Goal: Check status: Check status

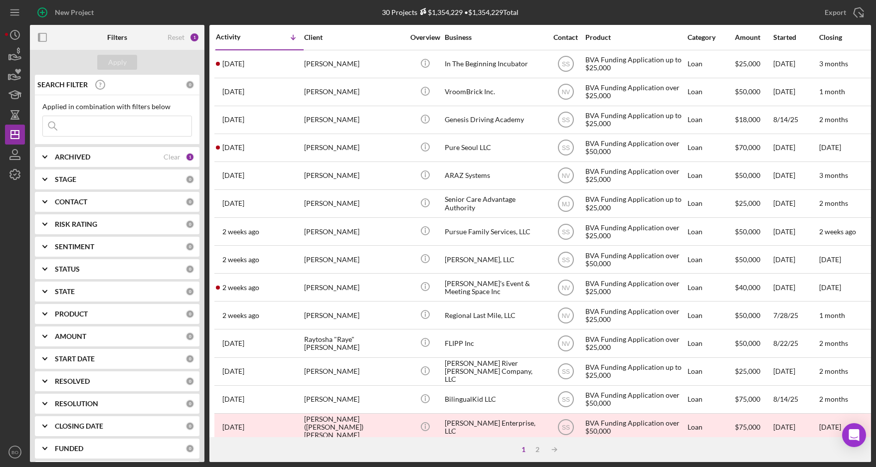
click at [122, 156] on div "ARCHIVED" at bounding box center [109, 157] width 109 height 8
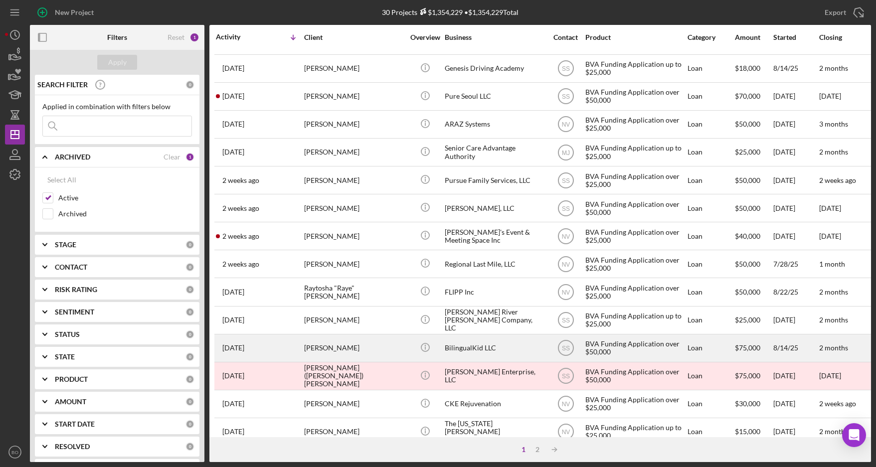
scroll to position [51, 0]
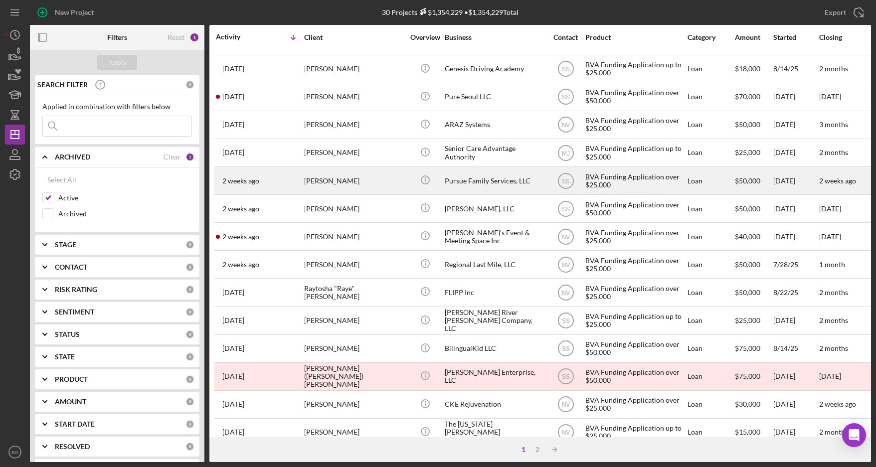
click at [365, 184] on div "[PERSON_NAME]" at bounding box center [354, 181] width 100 height 26
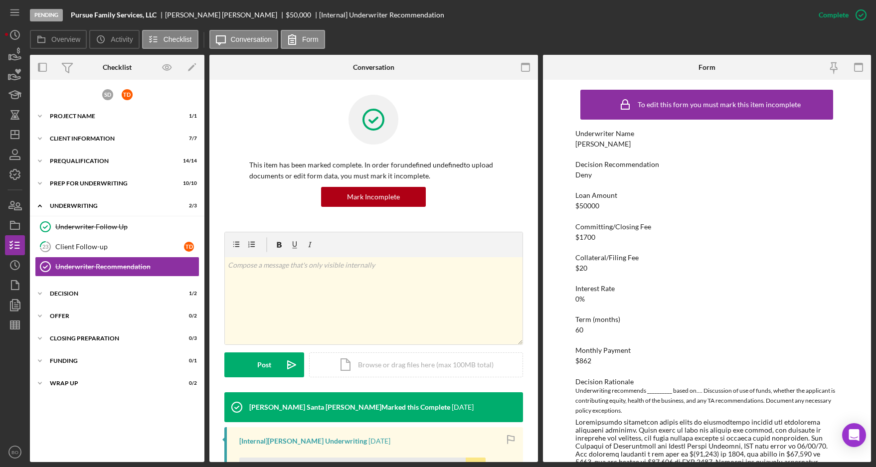
click at [862, 226] on div "To edit this form you must mark this item incomplete Underwriter Name [PERSON_N…" at bounding box center [707, 271] width 329 height 382
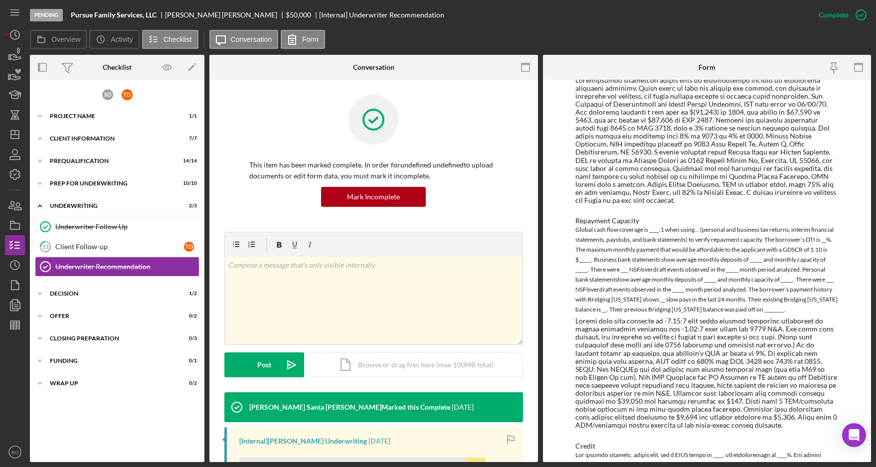
scroll to position [399, 0]
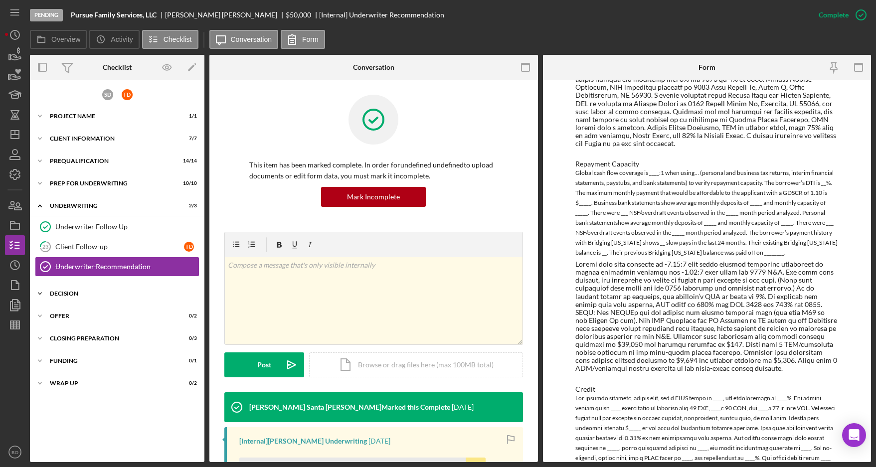
click at [117, 293] on div "Decision" at bounding box center [121, 294] width 142 height 6
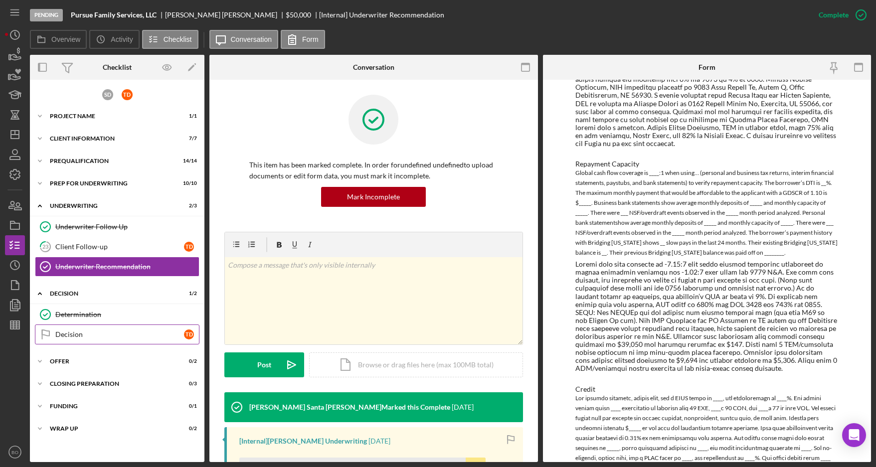
click at [96, 337] on div "Decision" at bounding box center [119, 335] width 129 height 8
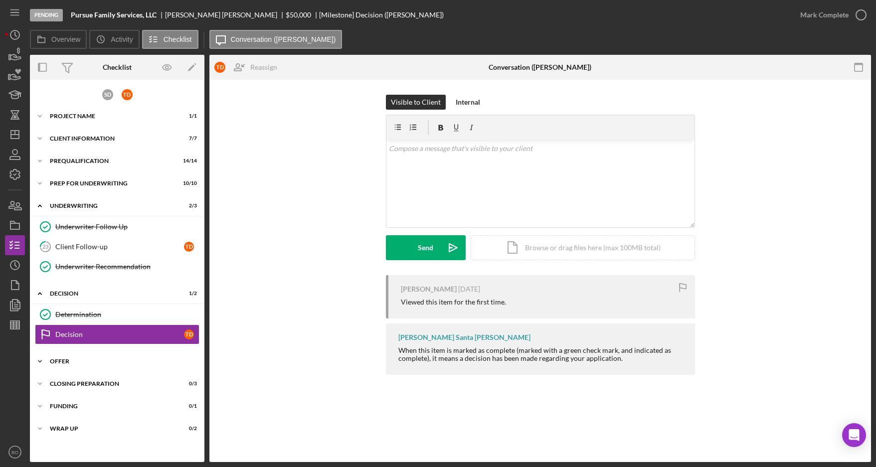
click at [89, 366] on div "Icon/Expander Offer 0 / 2" at bounding box center [117, 362] width 175 height 20
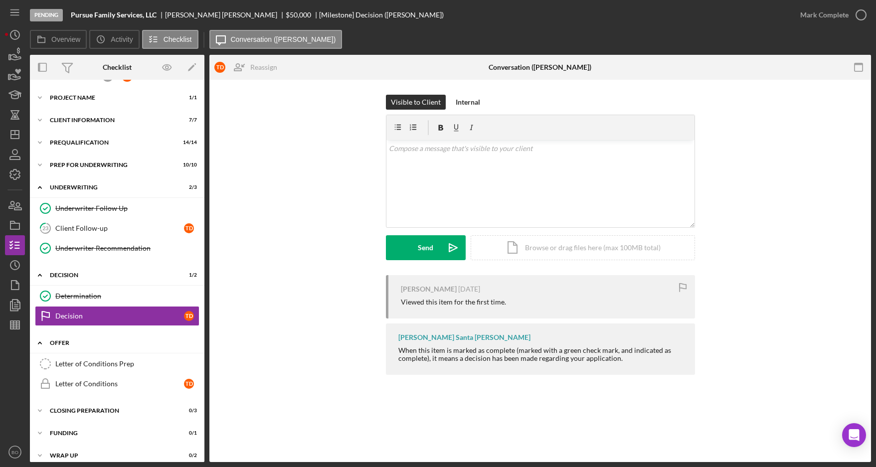
scroll to position [27, 0]
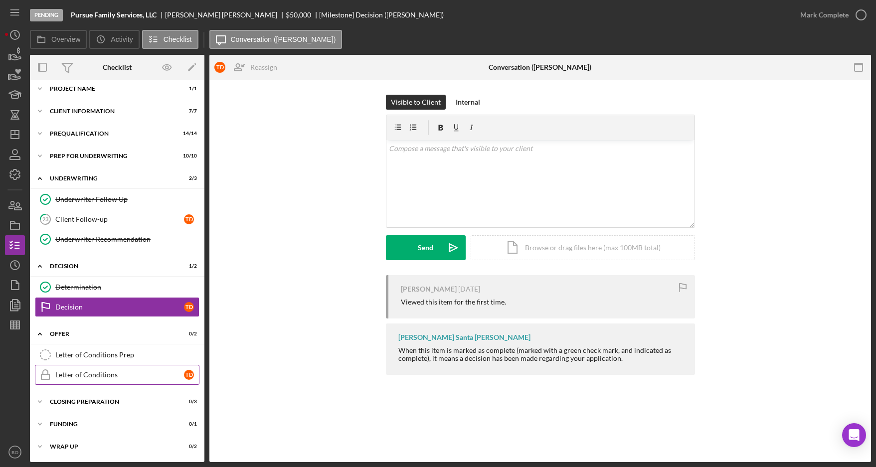
click at [106, 374] on div "Letter of Conditions" at bounding box center [119, 375] width 129 height 8
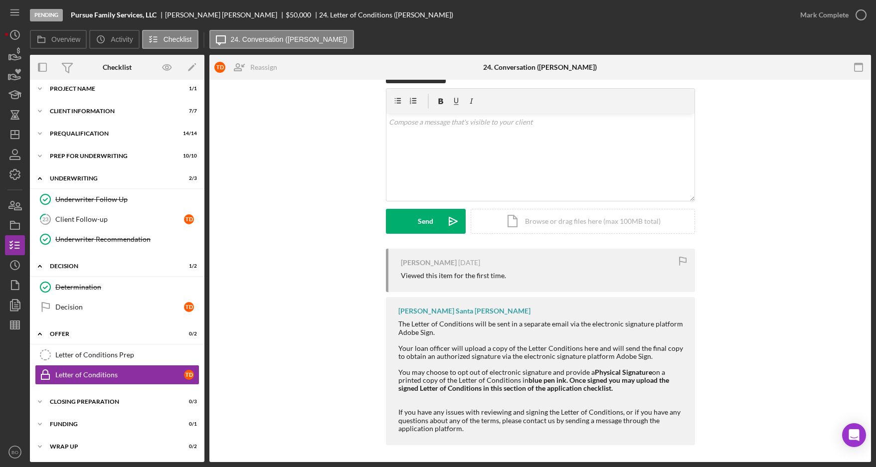
scroll to position [158, 0]
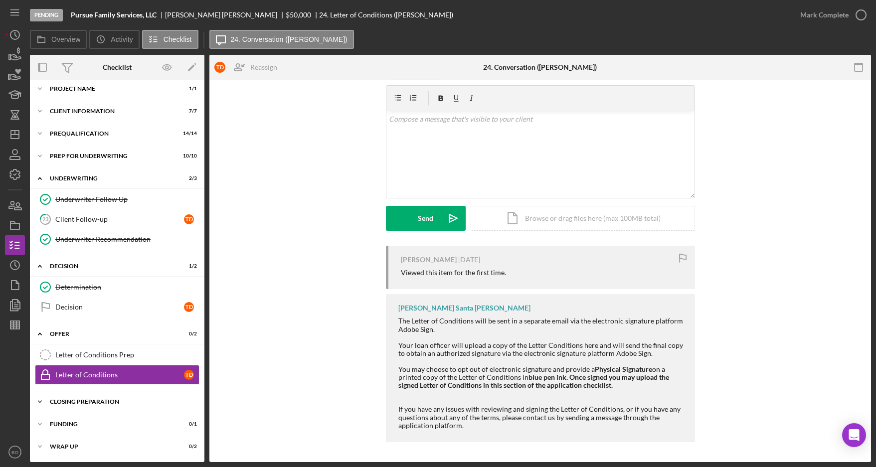
click at [99, 401] on div "Closing Preparation" at bounding box center [121, 402] width 142 height 6
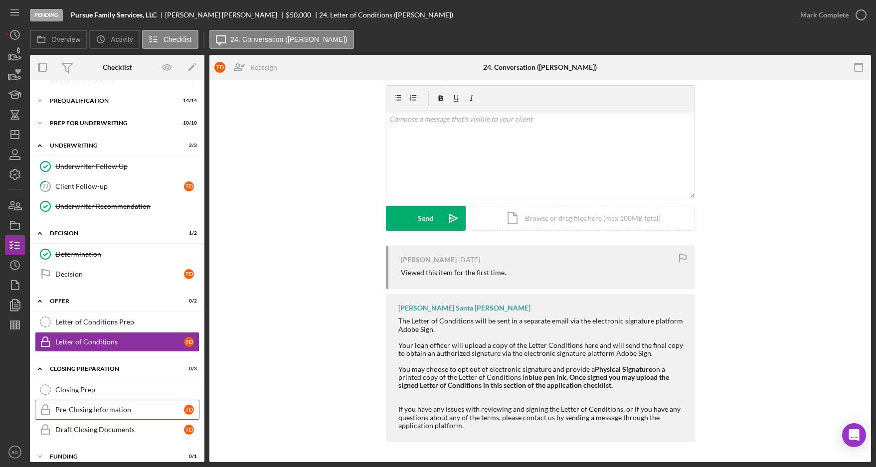
scroll to position [93, 0]
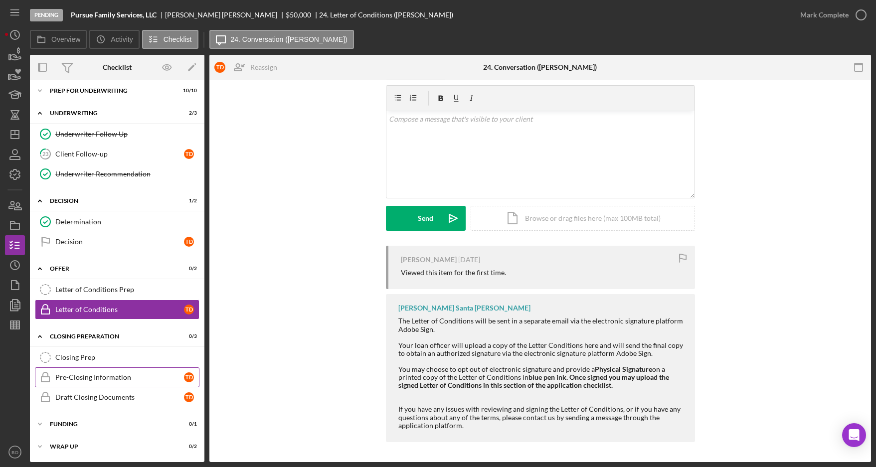
click at [127, 380] on div "Pre-Closing Information" at bounding box center [119, 377] width 129 height 8
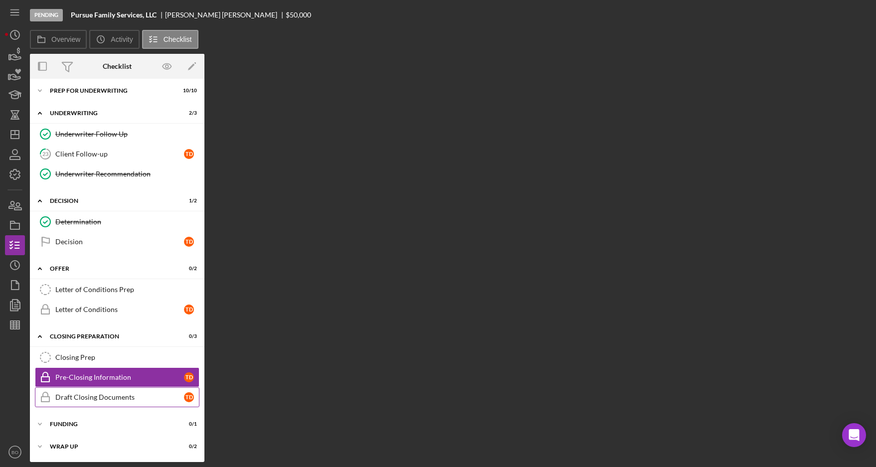
scroll to position [93, 0]
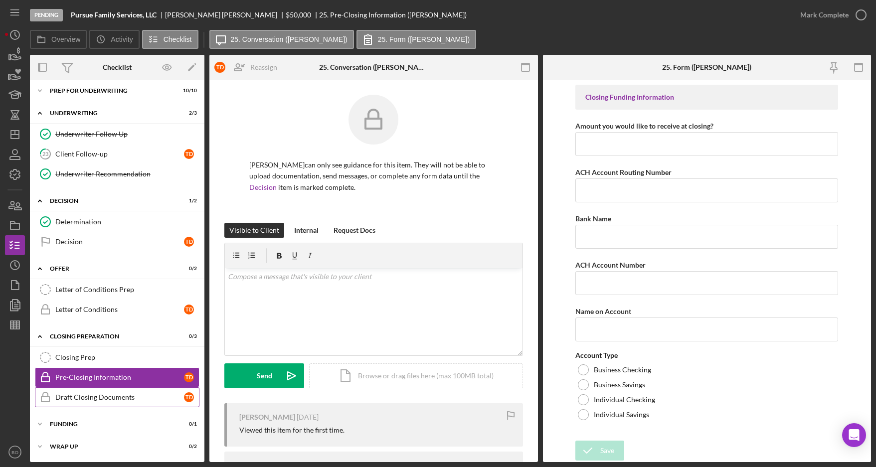
click at [122, 394] on div "Draft Closing Documents" at bounding box center [119, 397] width 129 height 8
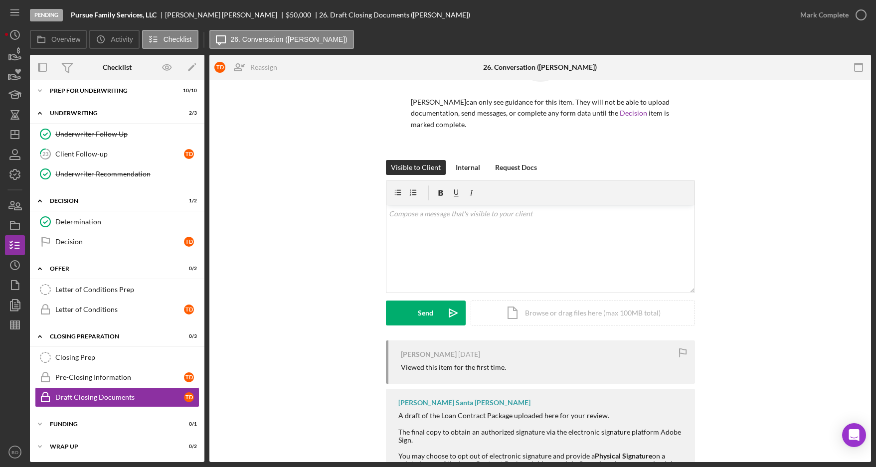
scroll to position [142, 0]
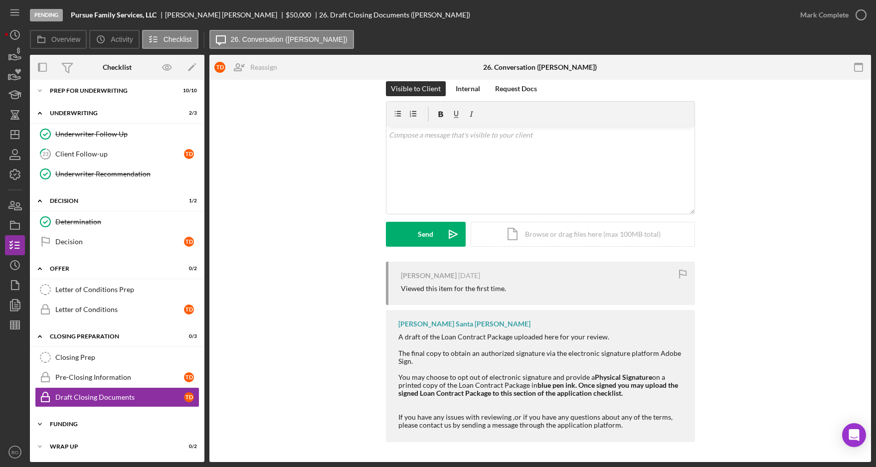
click at [80, 421] on div "Funding" at bounding box center [121, 424] width 142 height 6
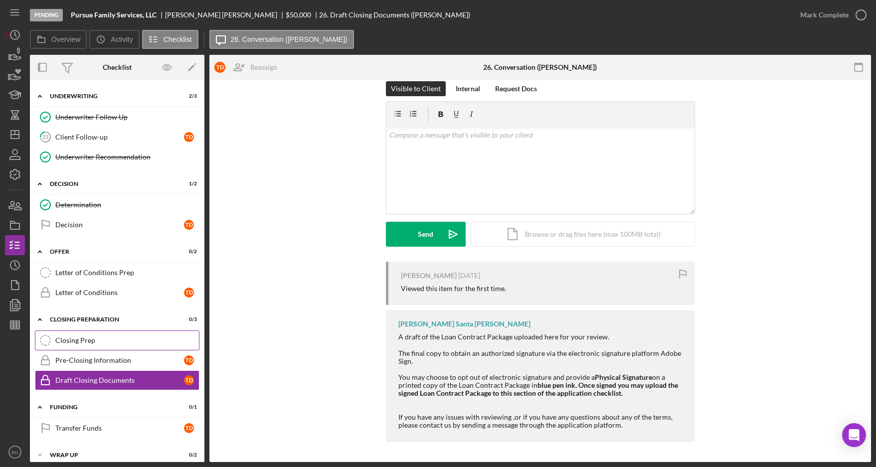
scroll to position [118, 0]
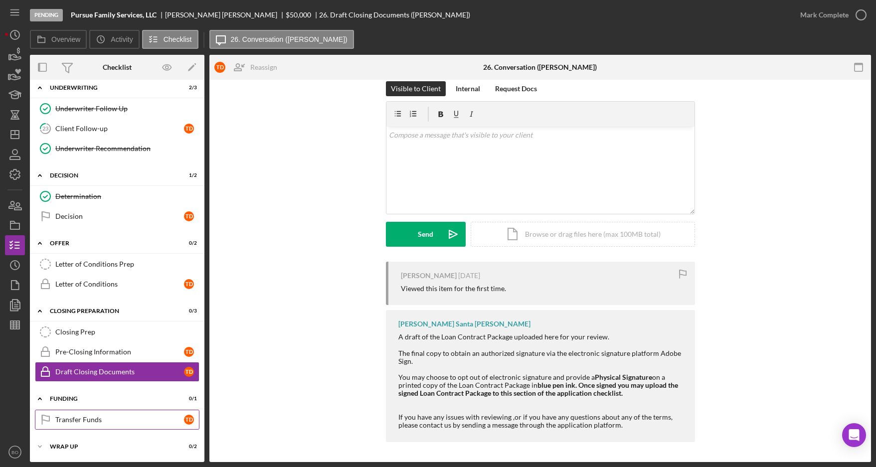
click at [102, 414] on link "Transfer Funds Transfer Funds T D" at bounding box center [117, 420] width 165 height 20
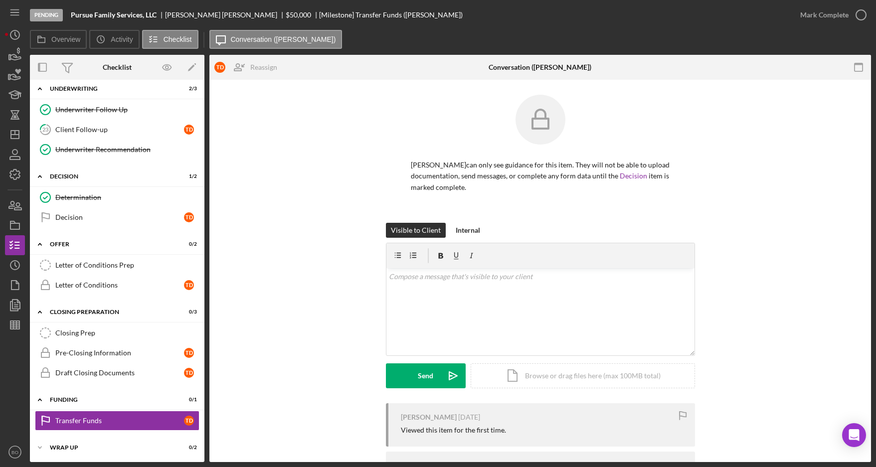
scroll to position [61, 0]
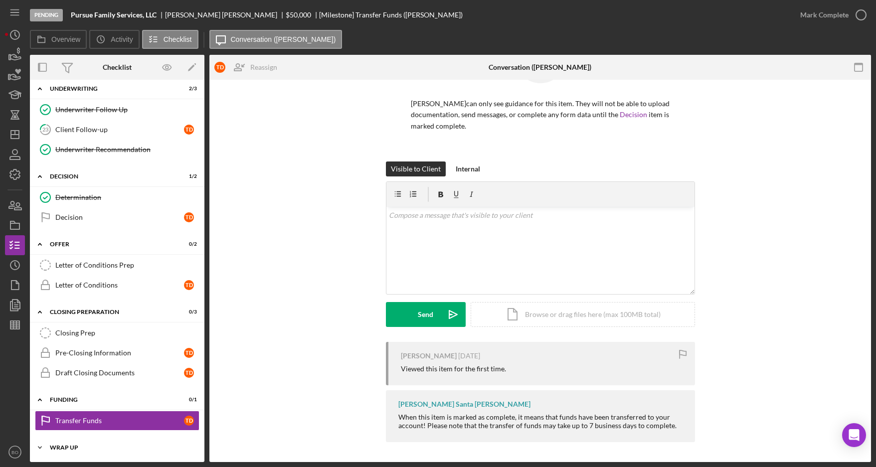
click at [92, 446] on div "Wrap Up" at bounding box center [121, 448] width 142 height 6
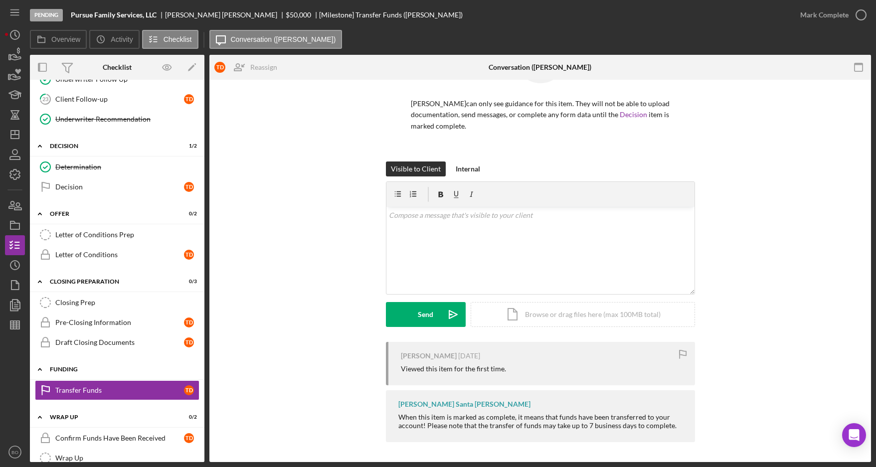
scroll to position [164, 0]
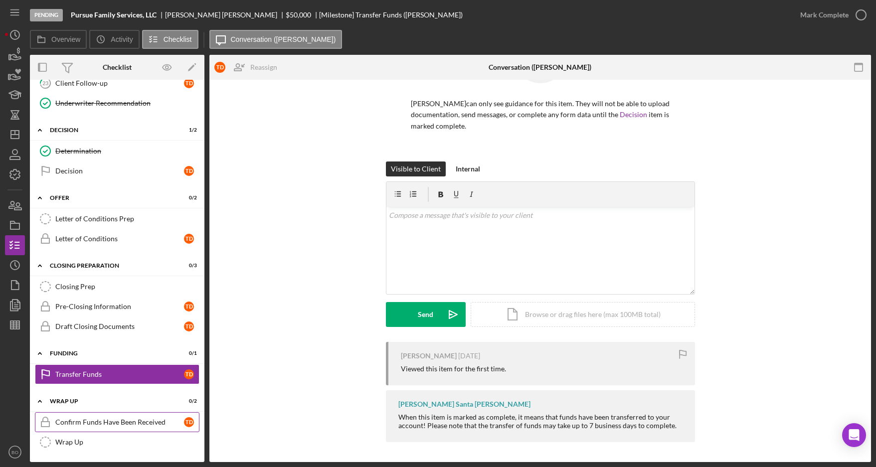
click at [110, 423] on div "Confirm Funds Have Been Received" at bounding box center [119, 422] width 129 height 8
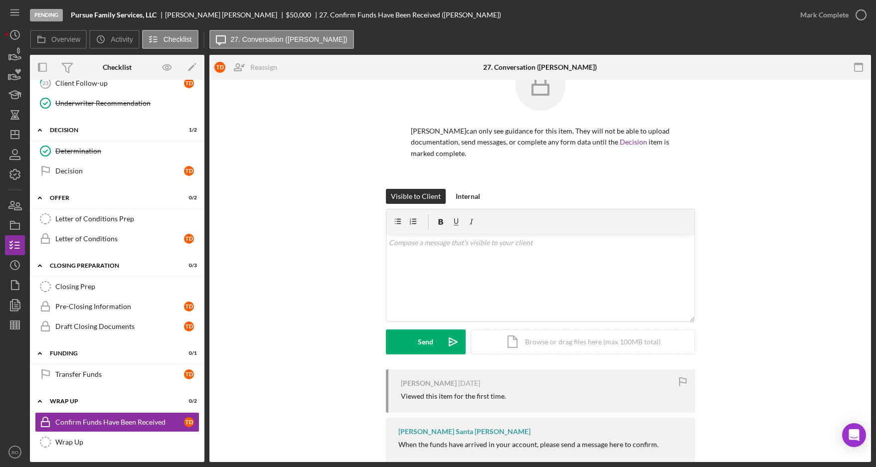
scroll to position [59, 0]
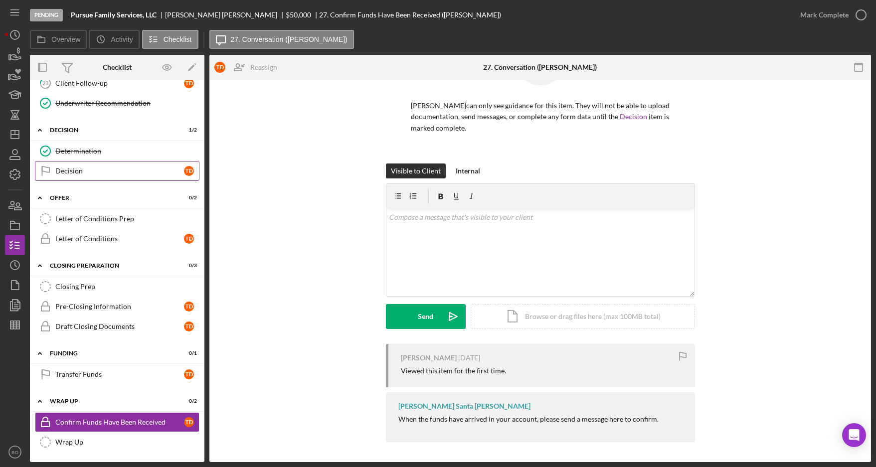
click at [108, 171] on div "Decision" at bounding box center [119, 171] width 129 height 8
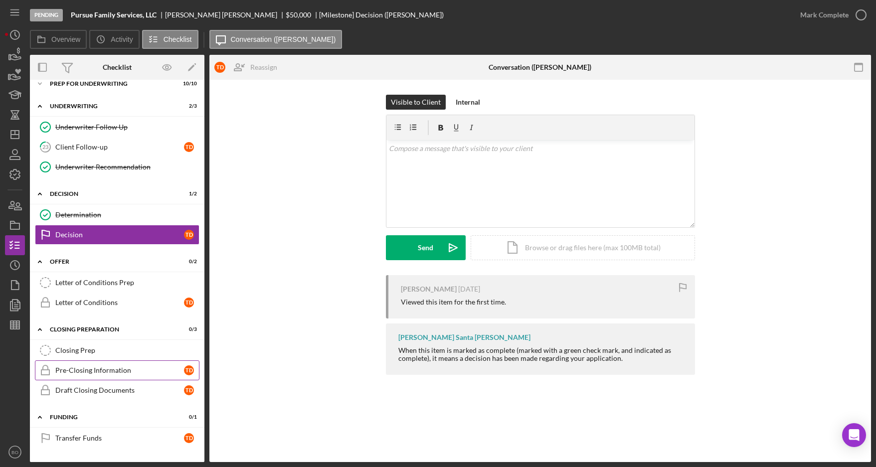
scroll to position [14, 0]
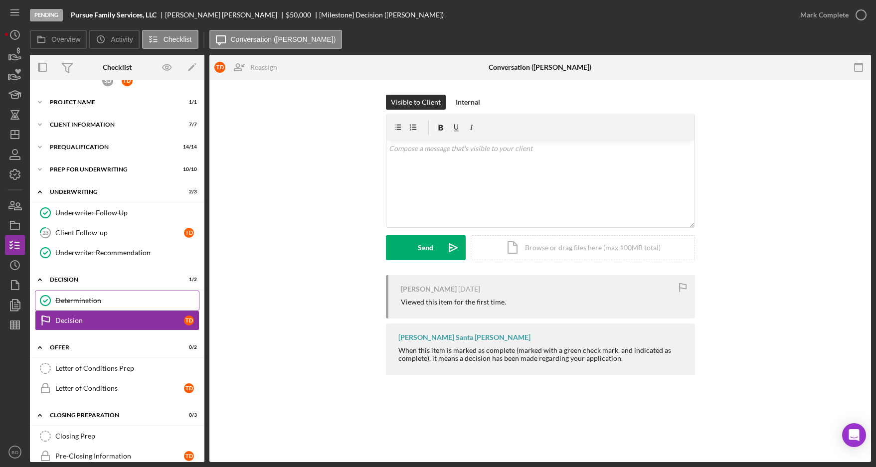
click at [132, 299] on div "Determination" at bounding box center [127, 301] width 144 height 8
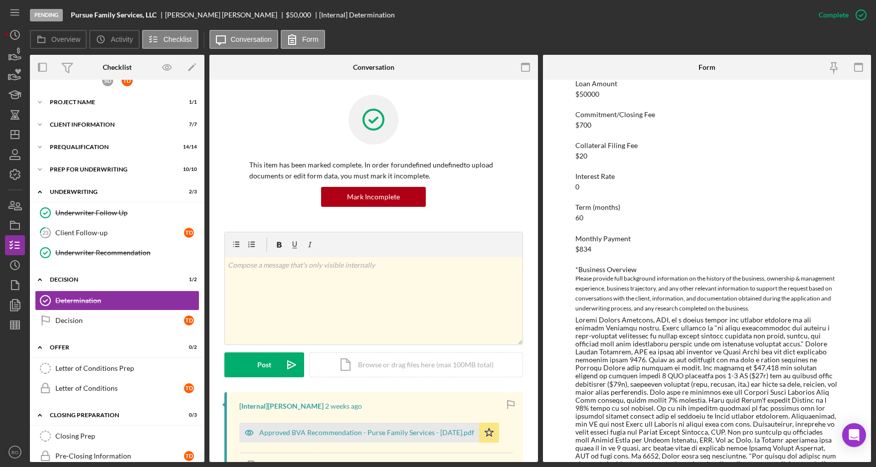
scroll to position [19, 0]
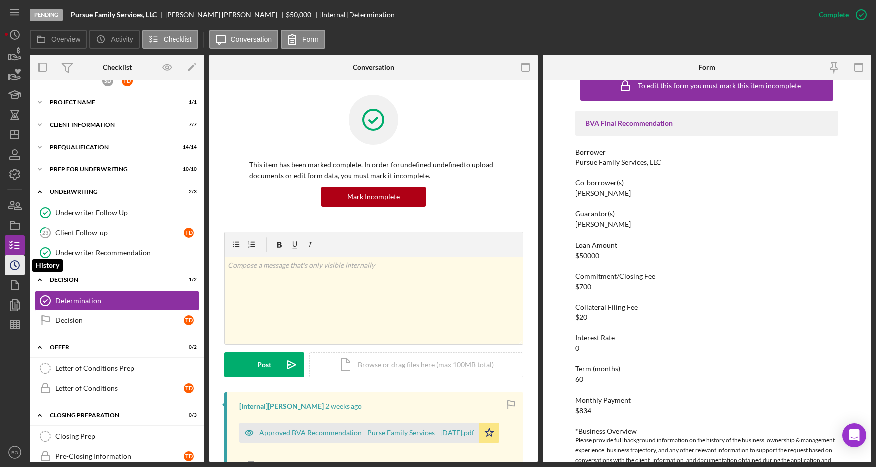
click at [19, 265] on circle "button" at bounding box center [14, 265] width 9 height 9
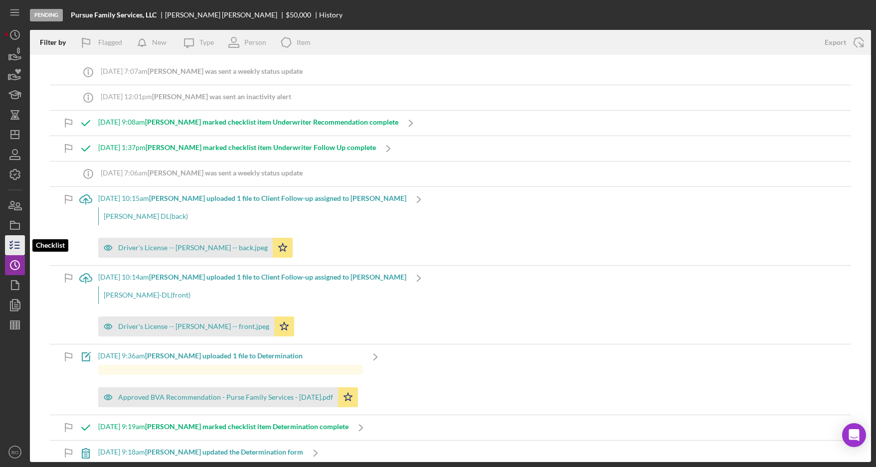
click at [13, 245] on icon "button" at bounding box center [14, 245] width 25 height 25
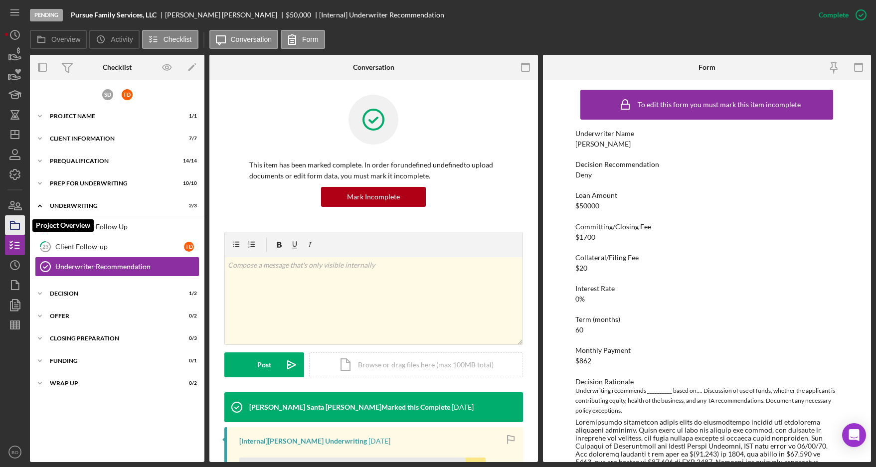
click at [12, 229] on rect "button" at bounding box center [14, 226] width 9 height 6
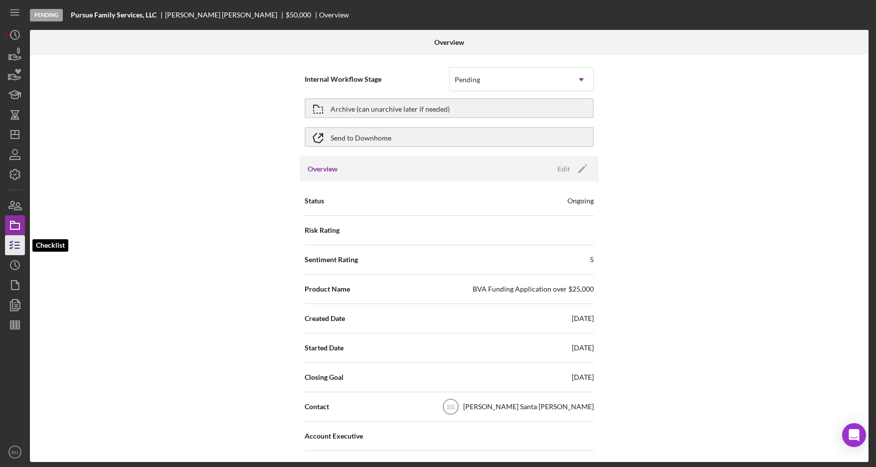
click at [17, 242] on line "button" at bounding box center [17, 242] width 4 height 0
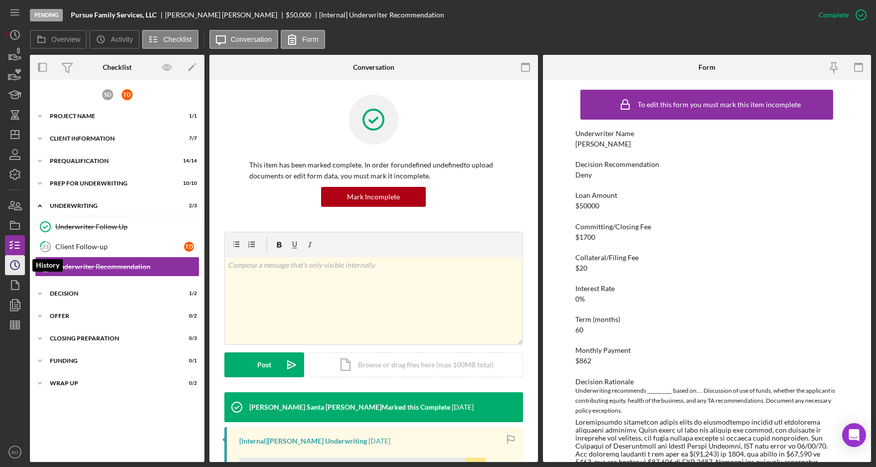
click at [11, 269] on icon "Icon/History" at bounding box center [14, 265] width 25 height 25
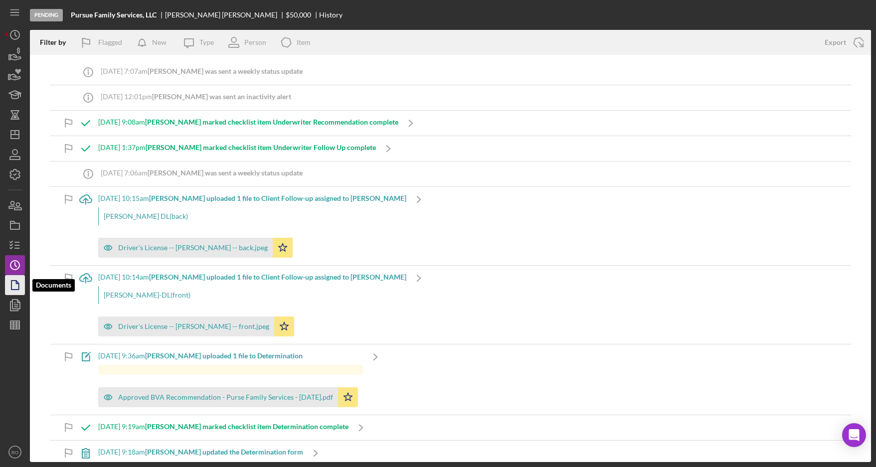
click at [12, 288] on polygon "button" at bounding box center [14, 285] width 7 height 9
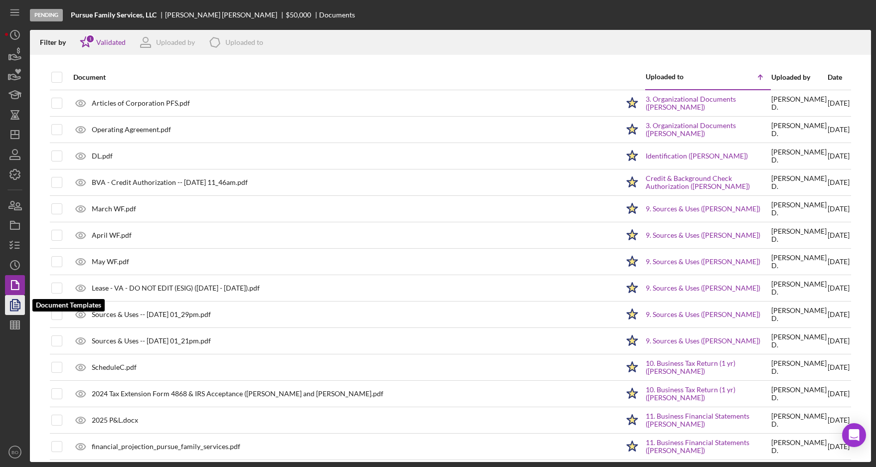
click at [11, 308] on icon "button" at bounding box center [14, 305] width 25 height 25
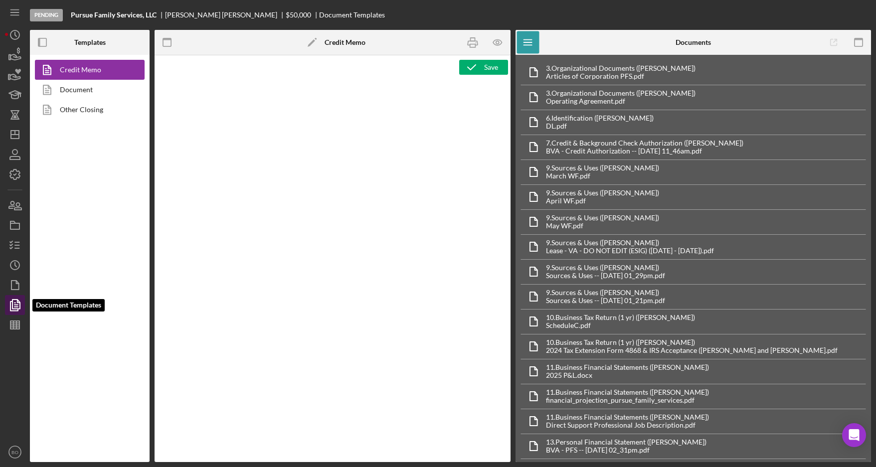
type textarea "<p><span style="text-decoration: underline;"><strong>BVA Final Recommendation</…"
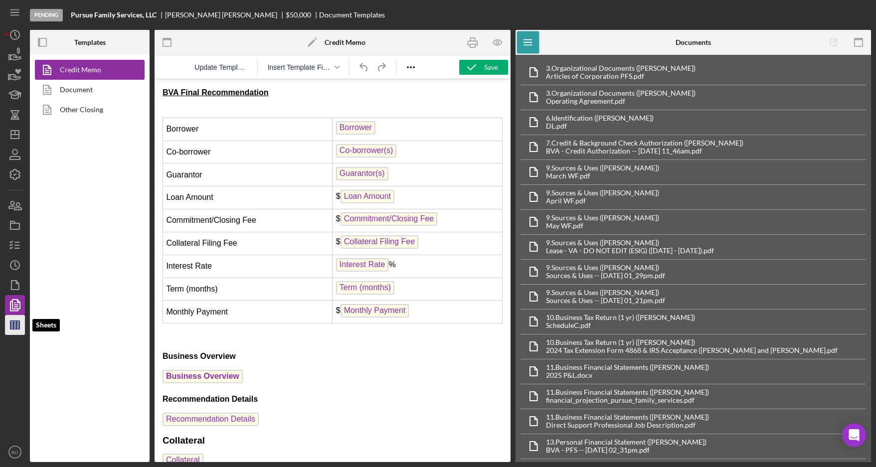
click at [6, 324] on icon "button" at bounding box center [14, 325] width 25 height 25
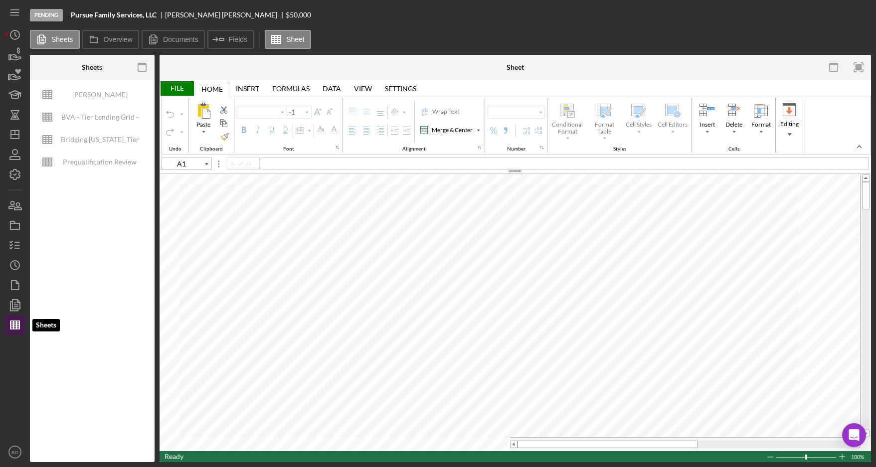
type input "Arial"
type input "10"
type input "C37"
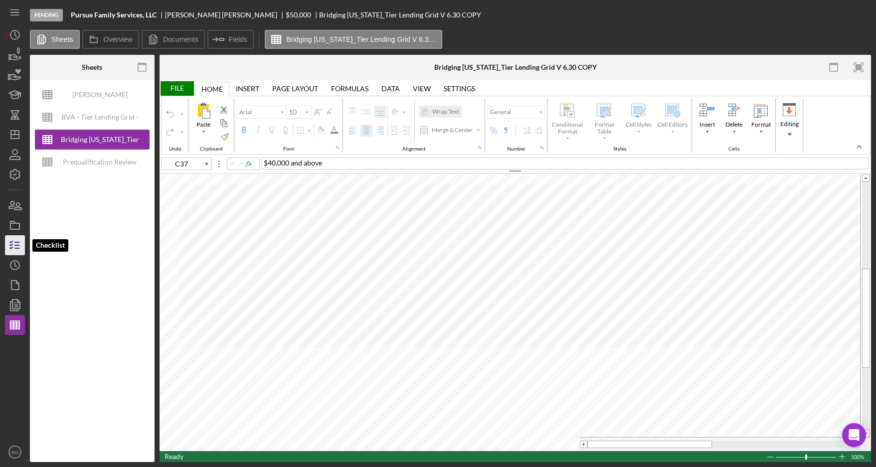
click at [15, 244] on icon "button" at bounding box center [14, 245] width 25 height 25
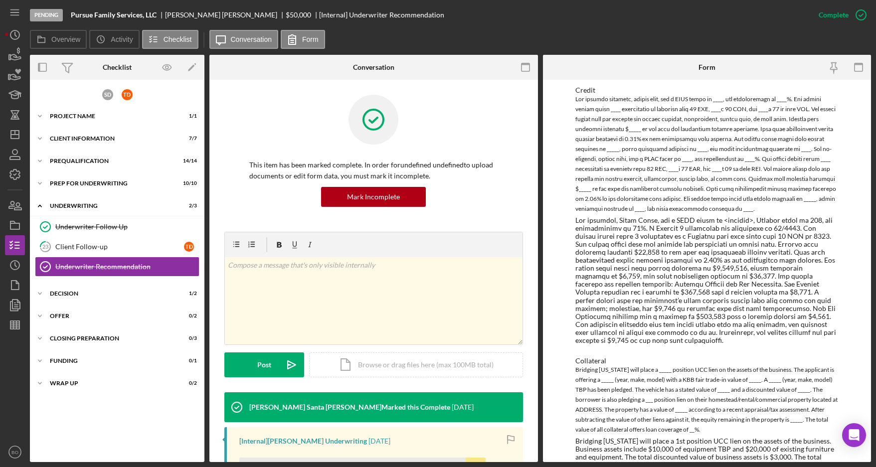
scroll to position [743, 0]
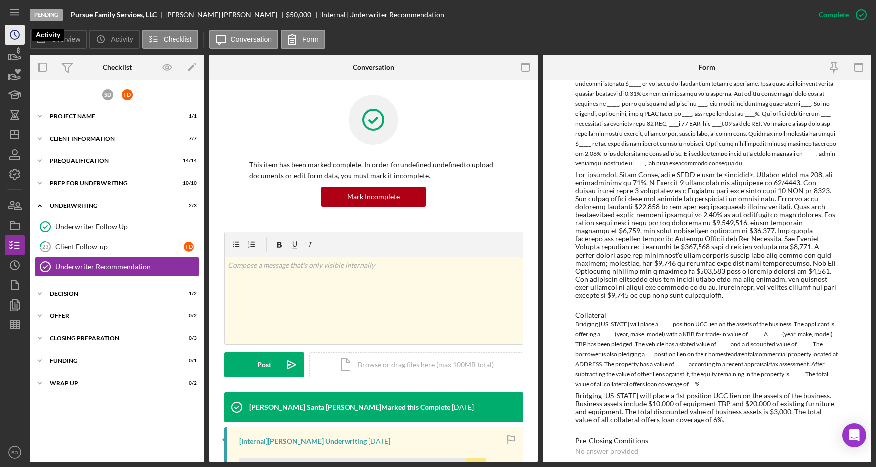
click at [17, 35] on icon "Icon/History" at bounding box center [14, 34] width 25 height 25
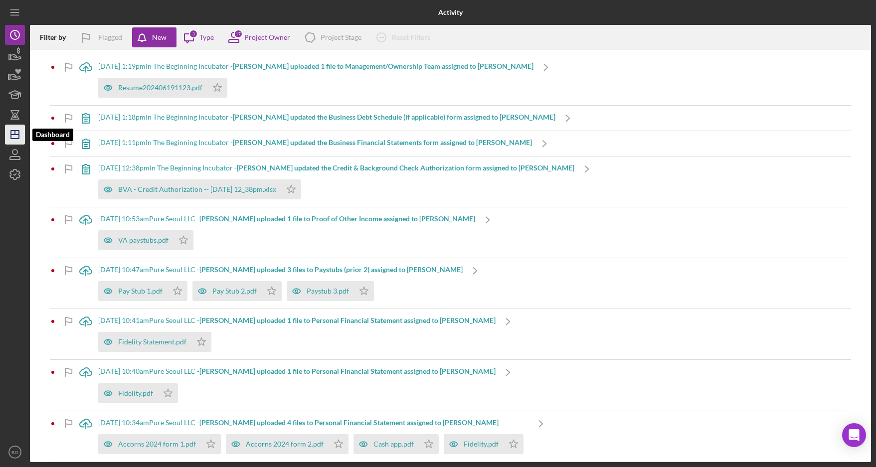
click at [11, 133] on polygon "button" at bounding box center [15, 135] width 8 height 8
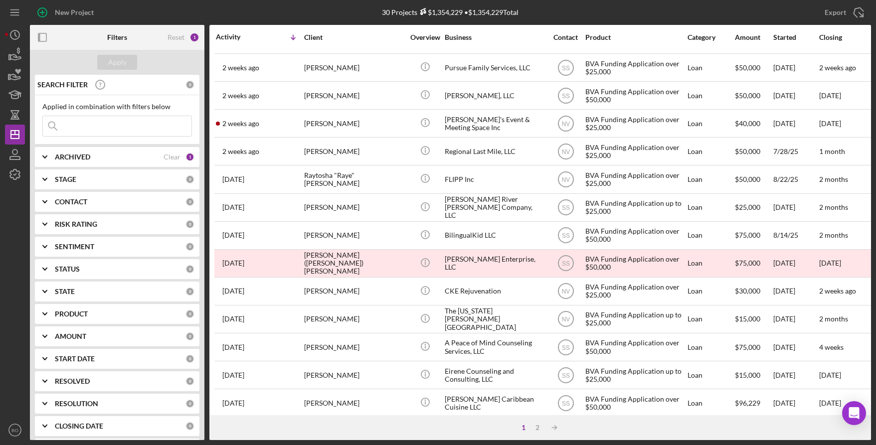
scroll to position [147, 0]
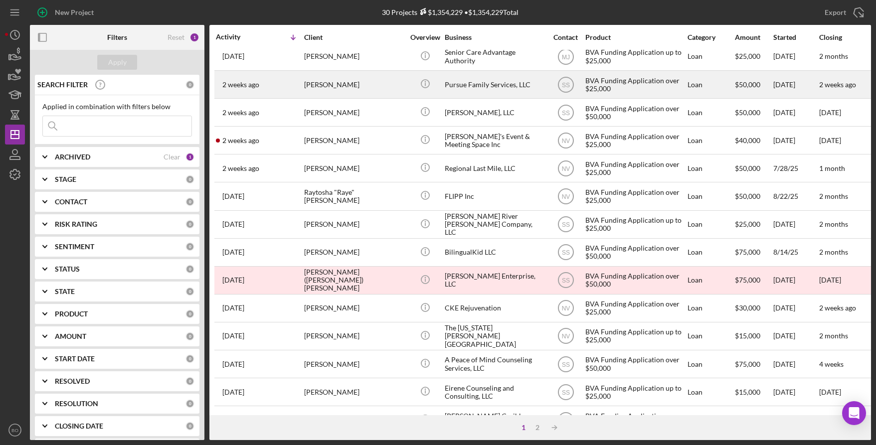
click at [404, 88] on td "[PERSON_NAME]" at bounding box center [355, 85] width 102 height 28
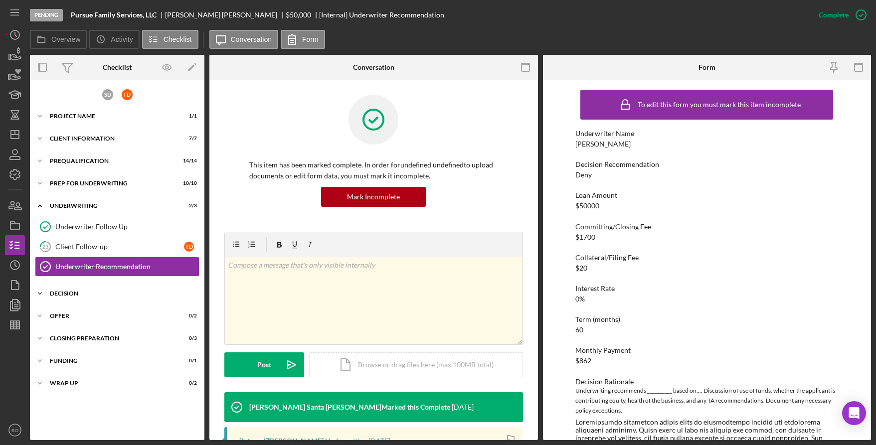
click at [64, 296] on div "Decision" at bounding box center [121, 294] width 142 height 6
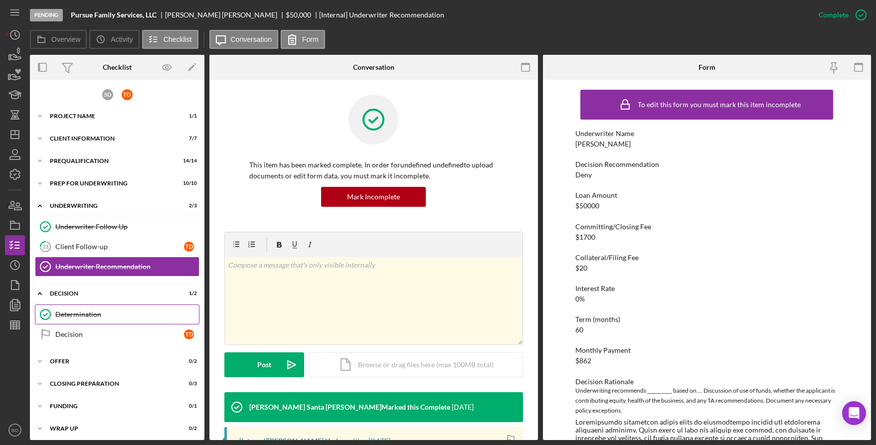
click at [75, 319] on link "Determination Determination" at bounding box center [117, 315] width 165 height 20
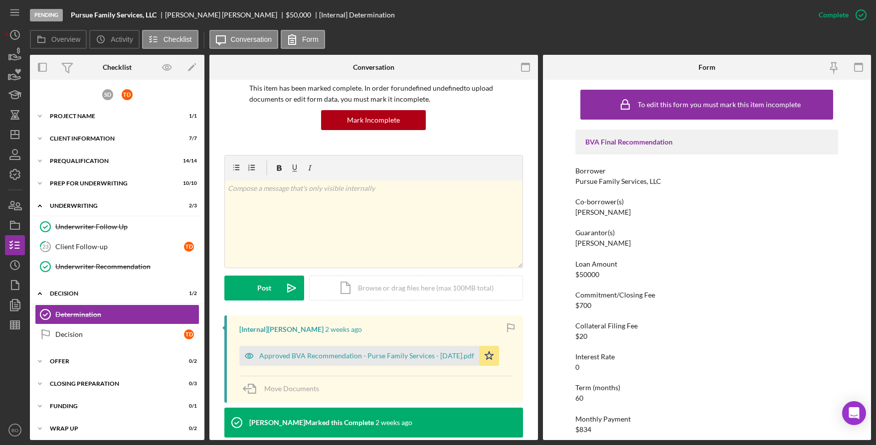
scroll to position [100, 0]
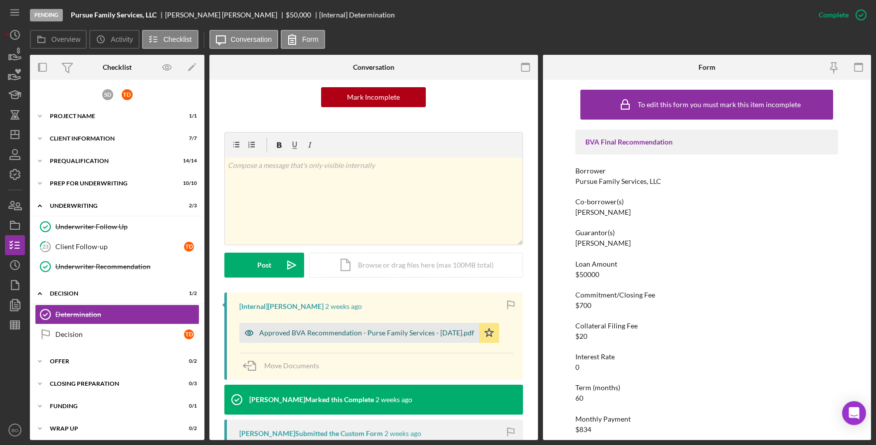
click at [334, 334] on div "Approved BVA Recommendation - Purse Family Services - [DATE].pdf" at bounding box center [366, 333] width 215 height 8
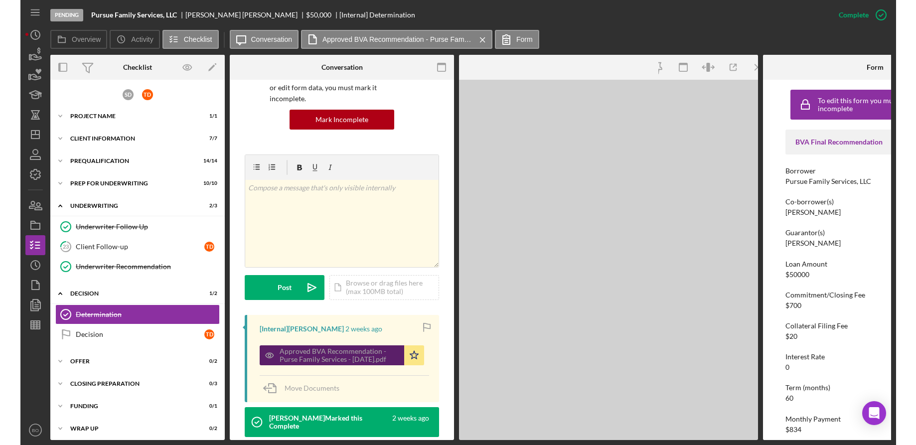
scroll to position [111, 0]
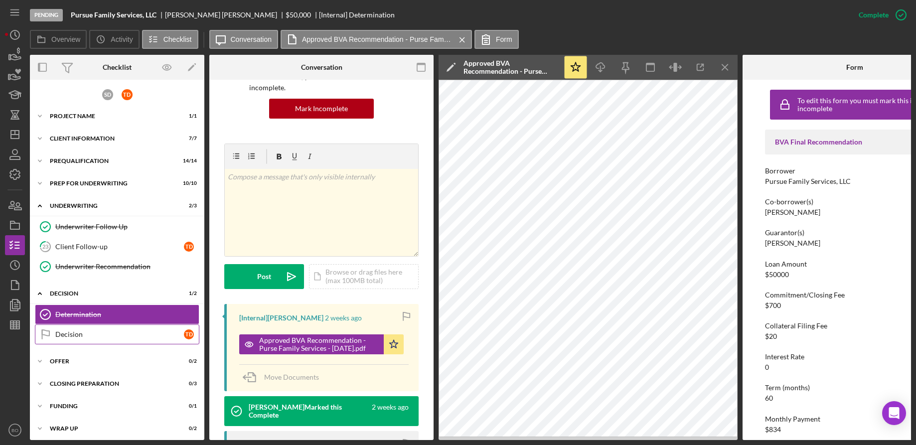
click at [120, 340] on link "Decision Decision T D" at bounding box center [117, 335] width 165 height 20
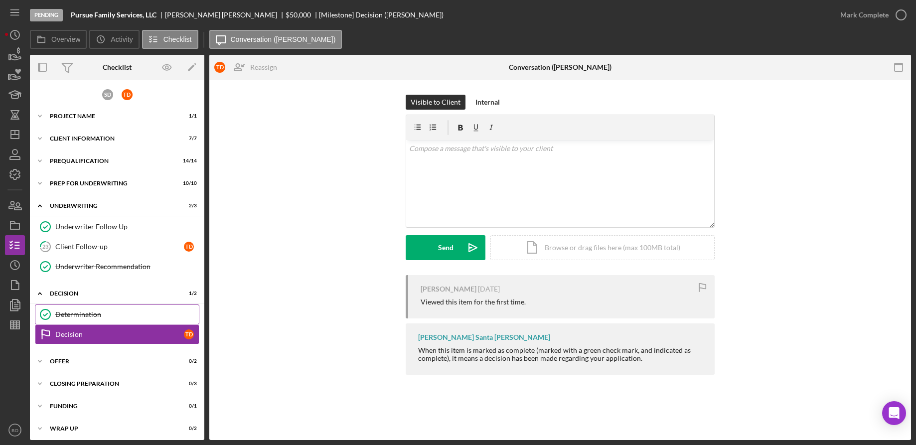
click at [118, 311] on div "Determination" at bounding box center [127, 315] width 144 height 8
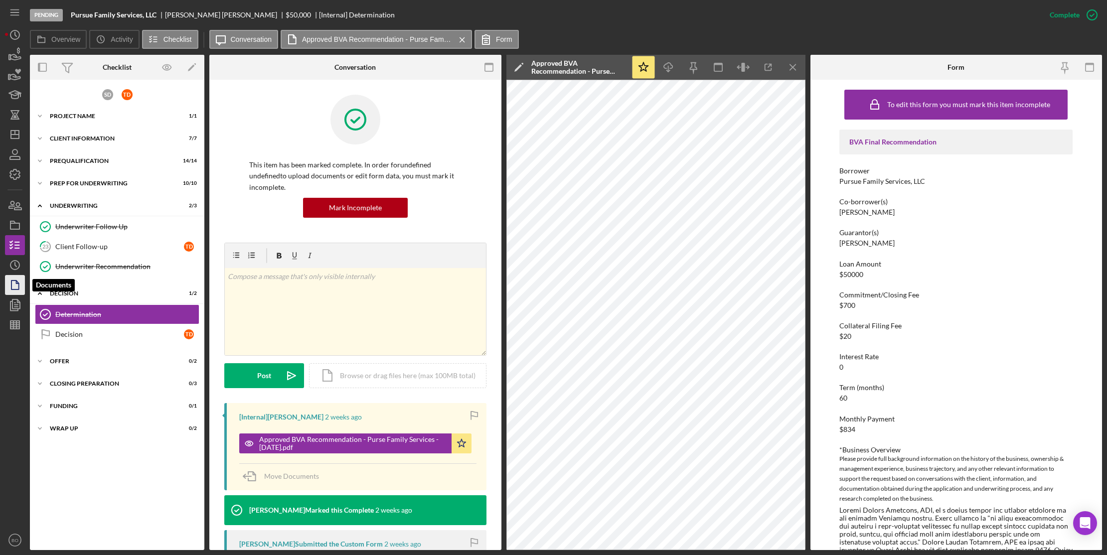
click at [12, 282] on icon "button" at bounding box center [14, 285] width 25 height 25
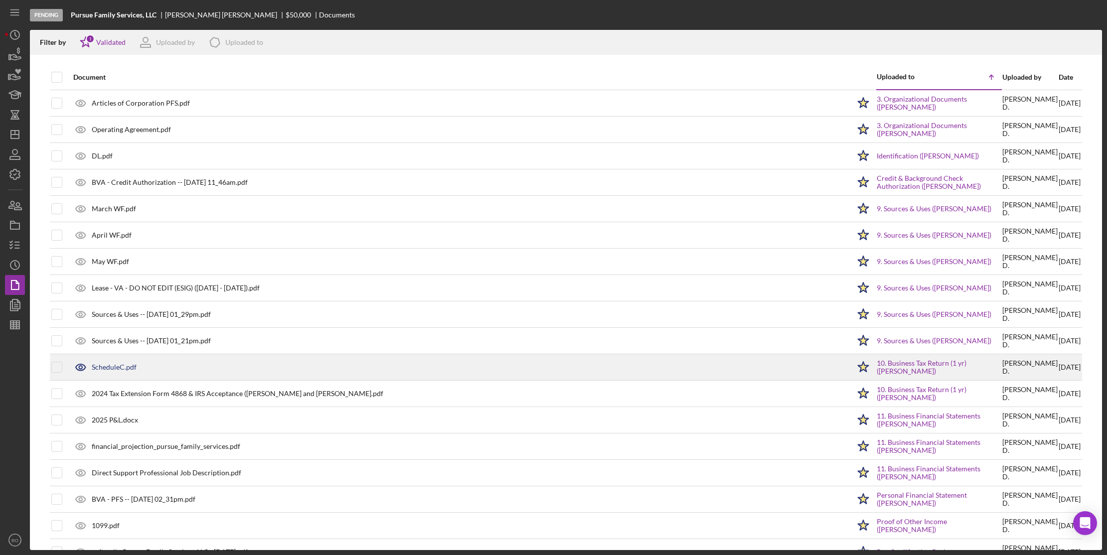
click at [82, 366] on icon at bounding box center [80, 367] width 3 height 3
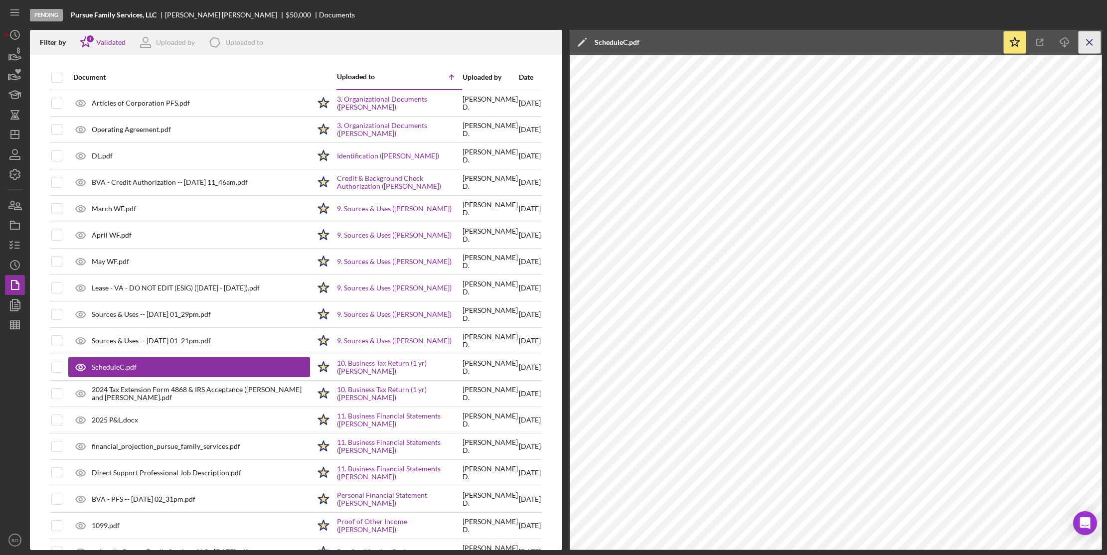
click at [876, 43] on icon "Icon/Menu Close" at bounding box center [1090, 42] width 22 height 22
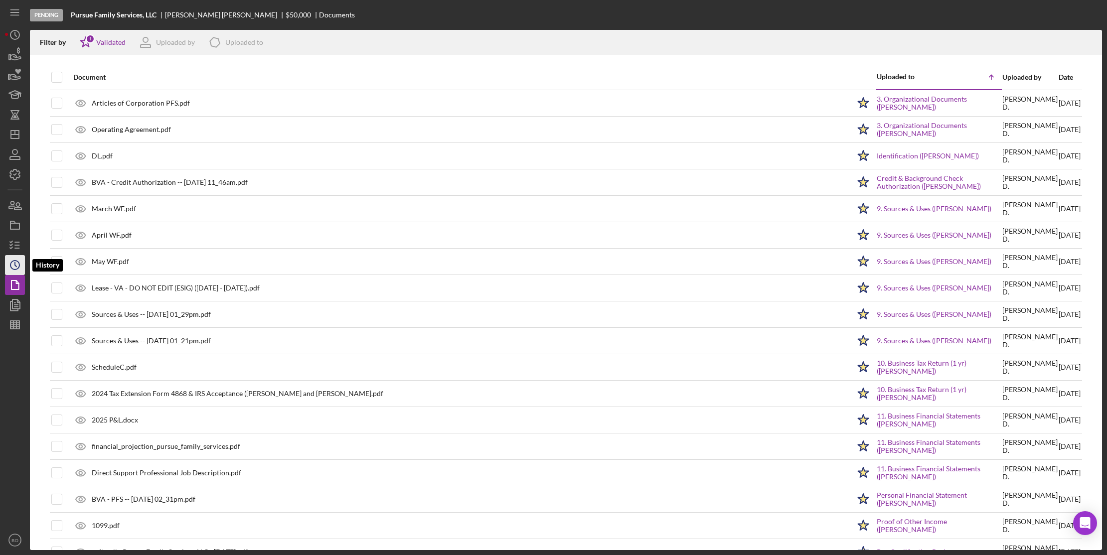
click at [6, 267] on icon "Icon/History" at bounding box center [14, 265] width 25 height 25
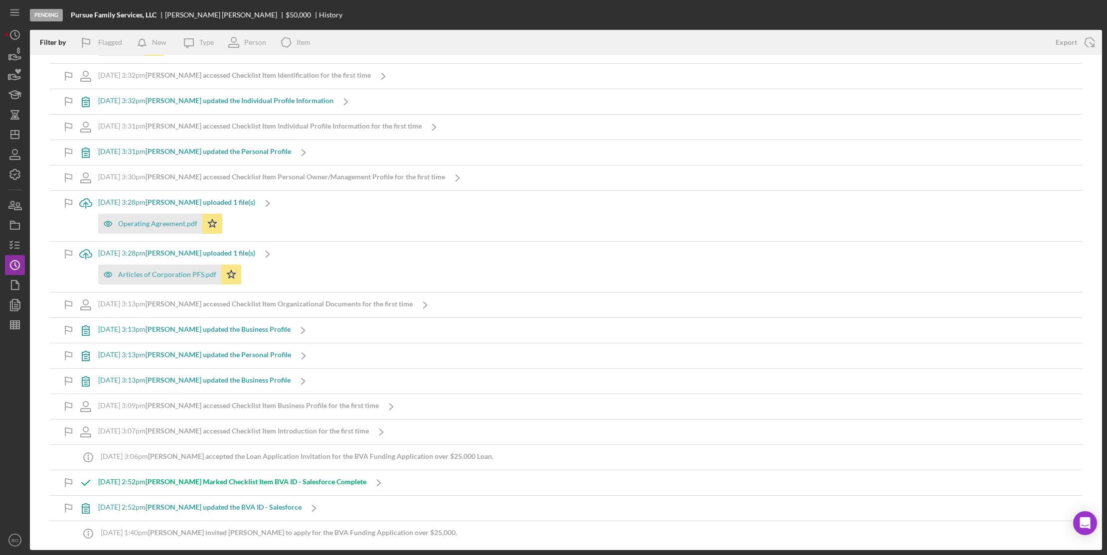
scroll to position [7885, 0]
click at [16, 248] on line "button" at bounding box center [17, 248] width 4 height 0
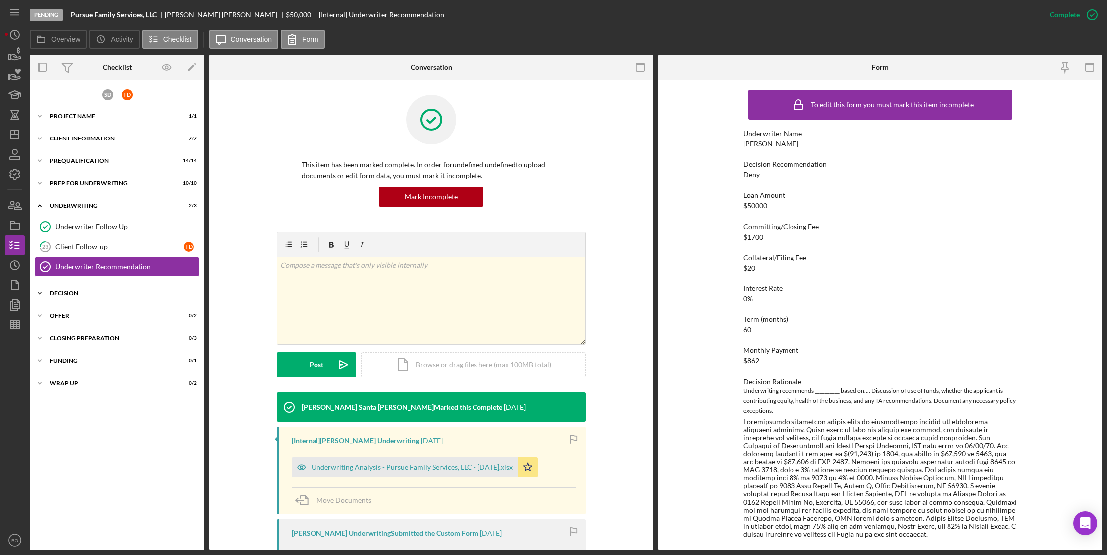
click at [82, 292] on div "Decision" at bounding box center [121, 294] width 142 height 6
click at [93, 335] on div "Decision" at bounding box center [119, 335] width 129 height 8
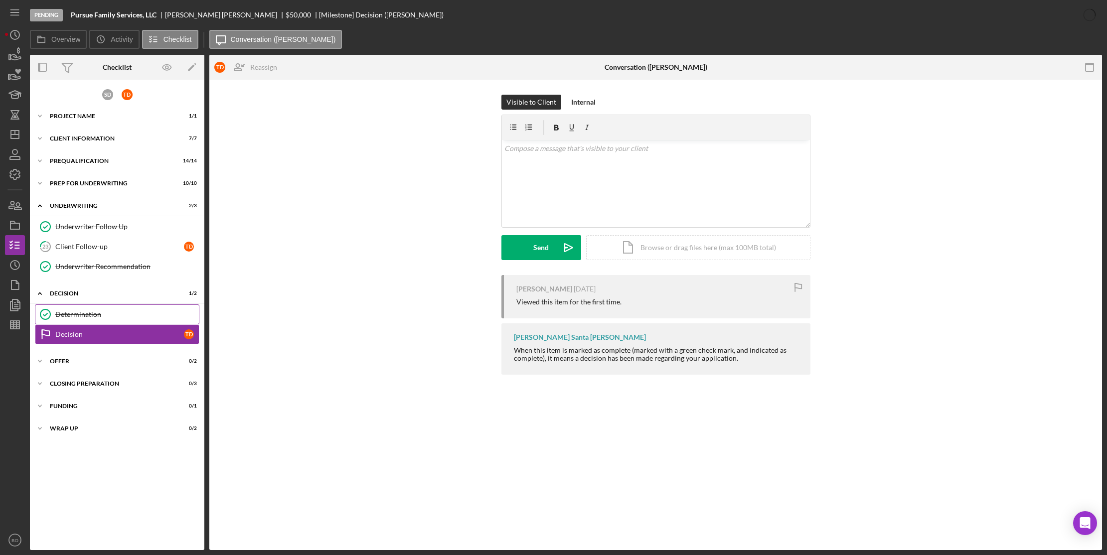
click at [68, 315] on div "Determination" at bounding box center [127, 315] width 144 height 8
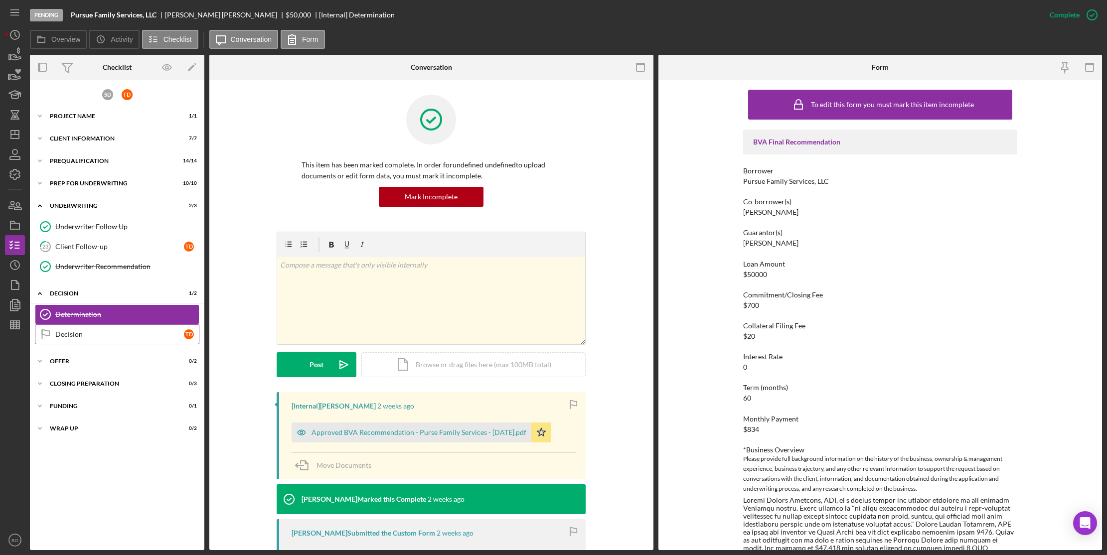
click at [84, 335] on div "Decision" at bounding box center [119, 335] width 129 height 8
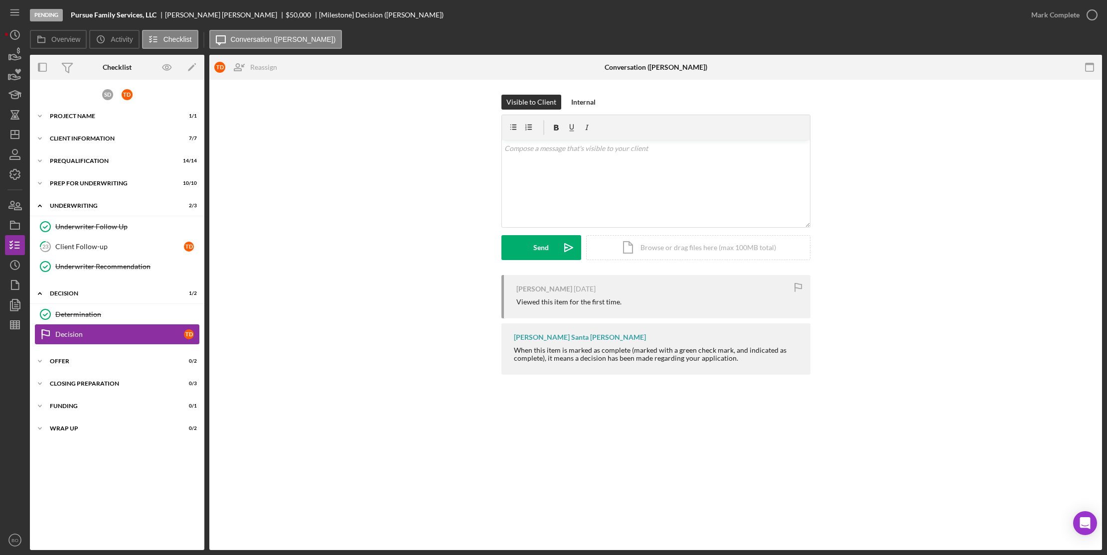
click at [113, 335] on div "Decision" at bounding box center [119, 335] width 129 height 8
click at [108, 320] on link "Determination Determination" at bounding box center [117, 315] width 165 height 20
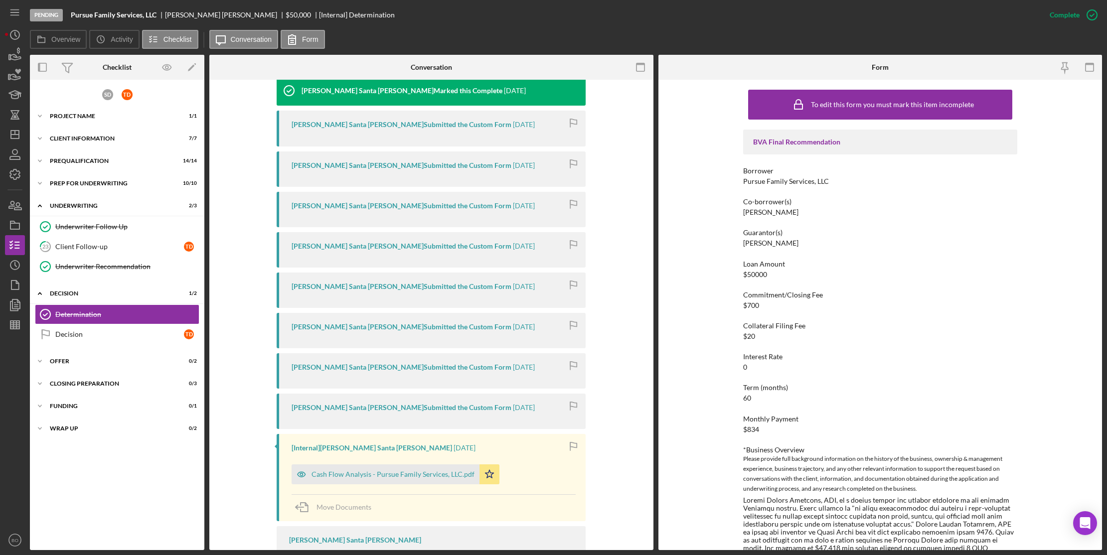
scroll to position [898, 0]
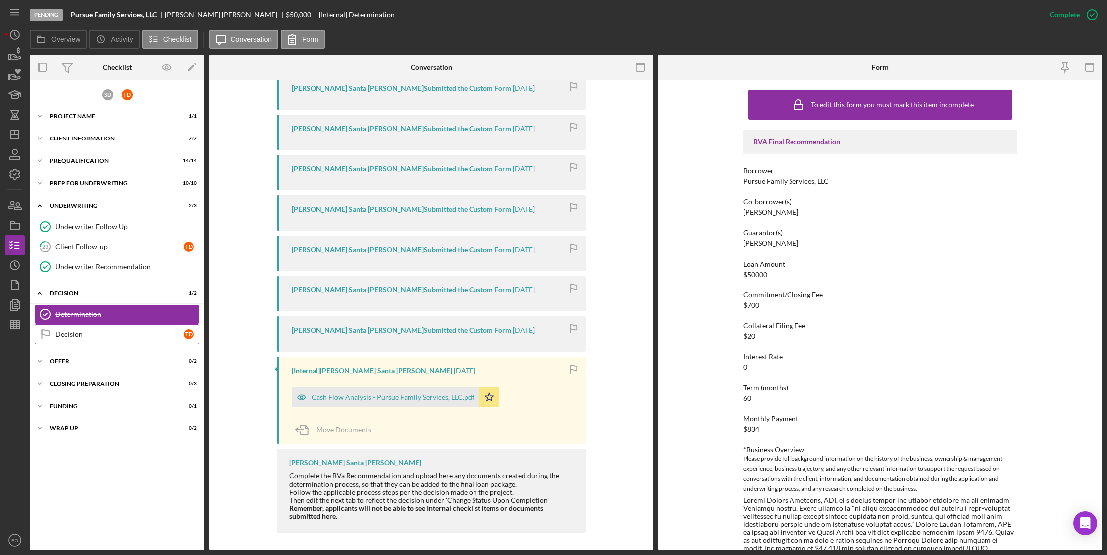
click at [77, 335] on div "Decision" at bounding box center [119, 335] width 129 height 8
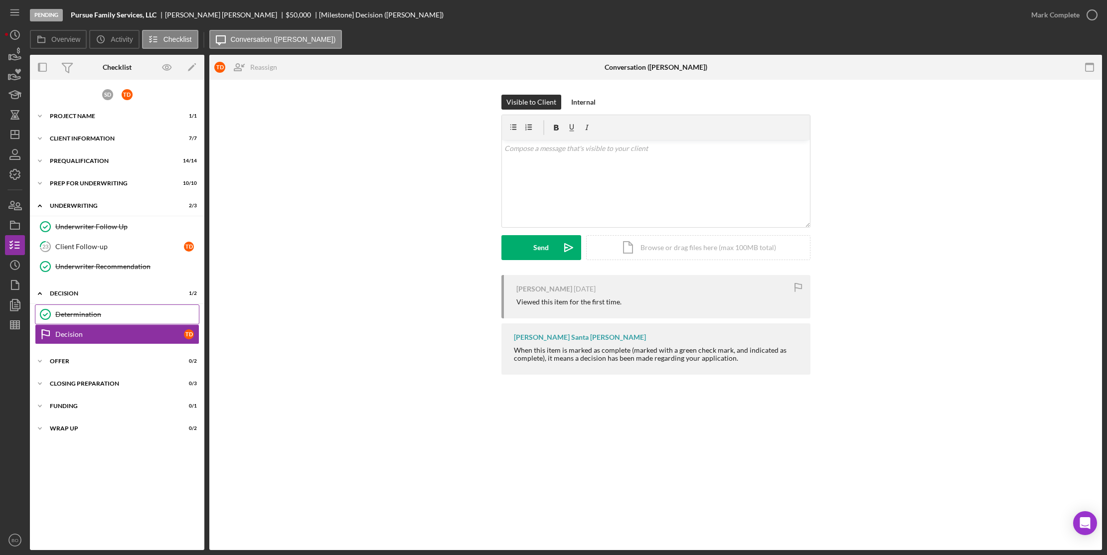
click at [98, 314] on div "Determination" at bounding box center [127, 315] width 144 height 8
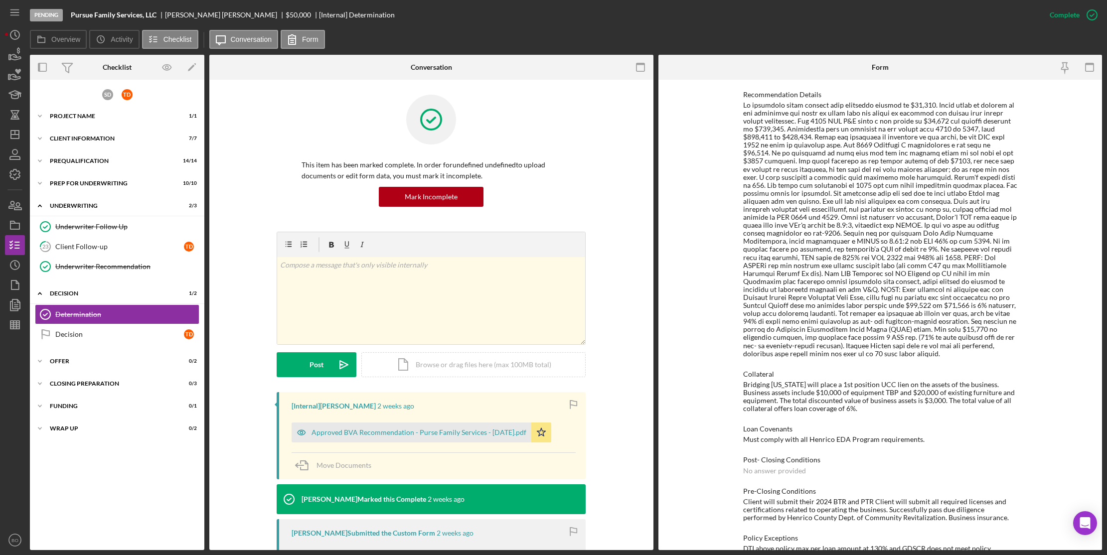
scroll to position [604, 0]
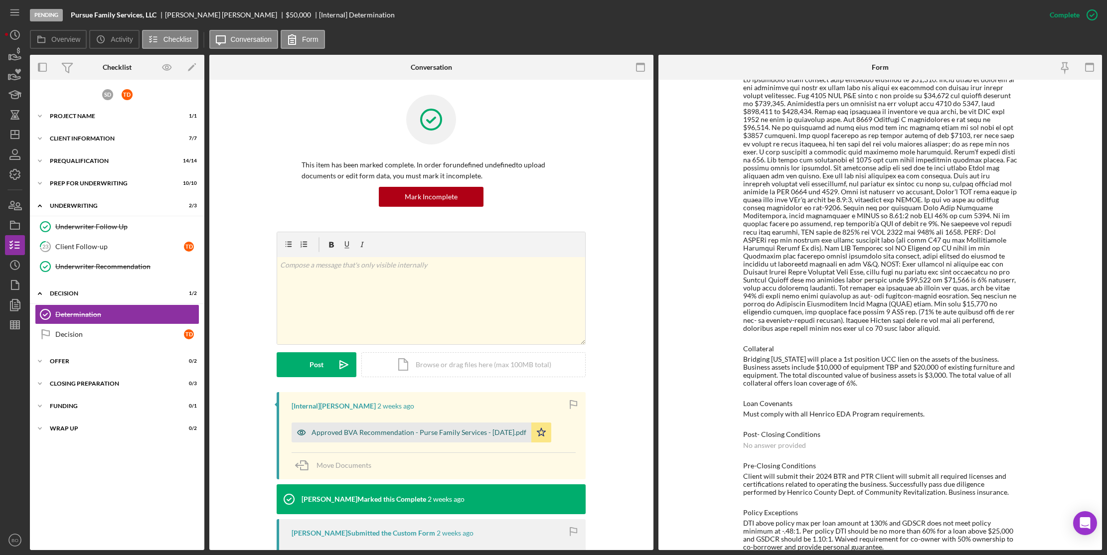
click at [380, 428] on div "Approved BVA Recommendation - Purse Family Services - [DATE].pdf" at bounding box center [412, 433] width 240 height 20
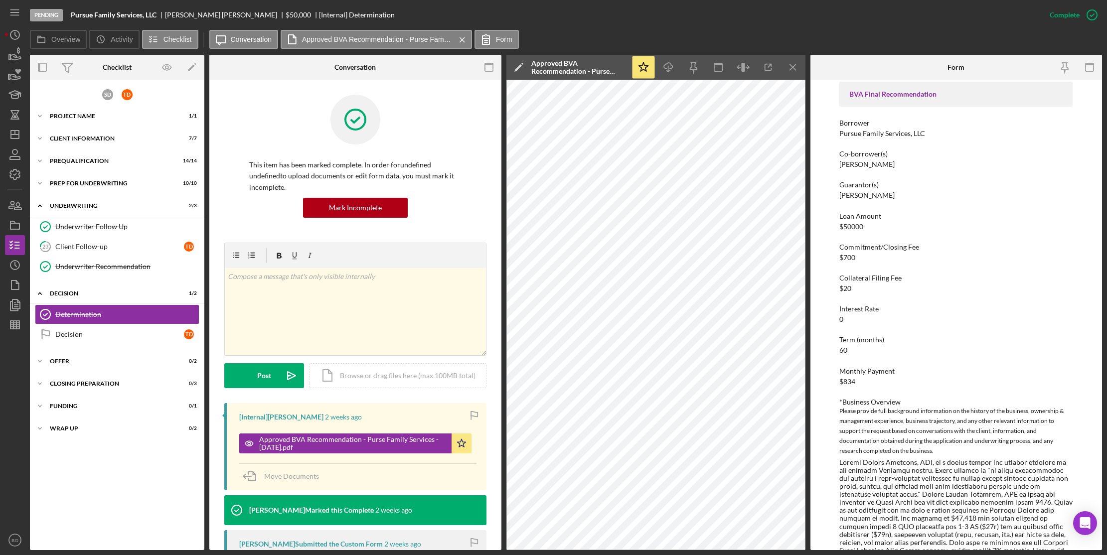
scroll to position [0, 0]
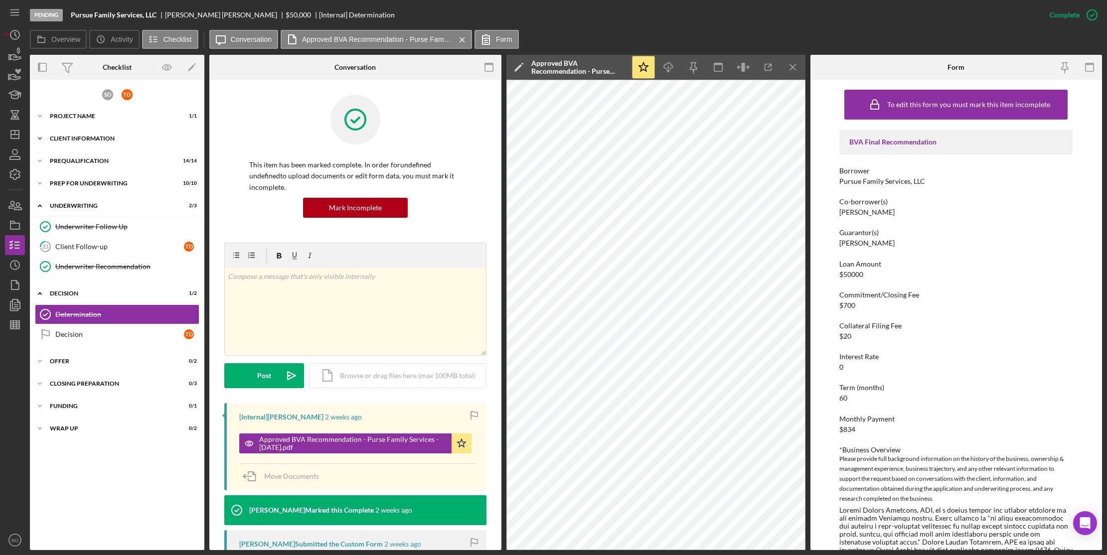
click at [104, 134] on div "Icon/Expander Client Information 7 / 7" at bounding box center [117, 139] width 175 height 20
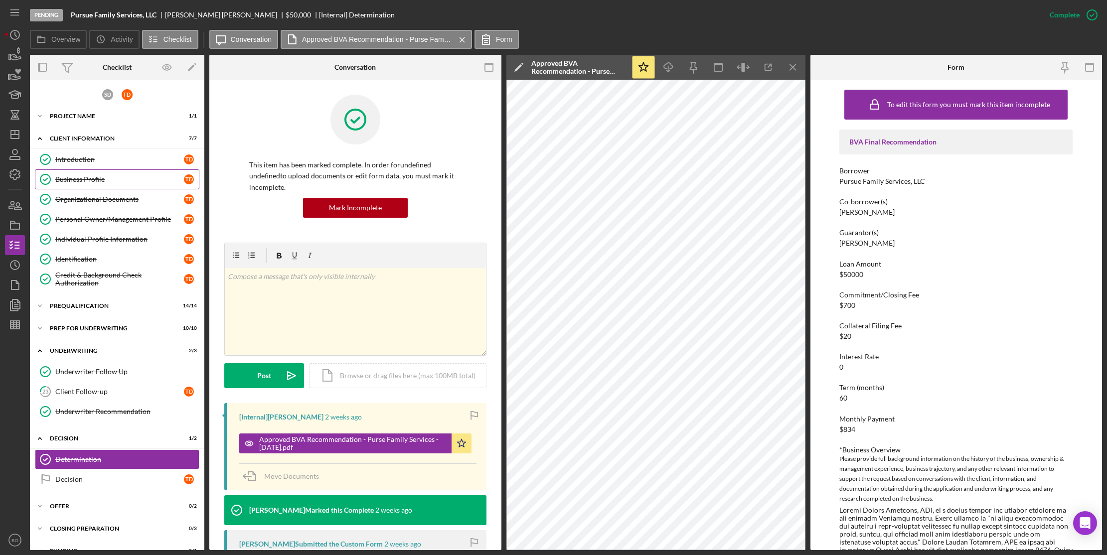
click at [98, 176] on div "Business Profile" at bounding box center [119, 180] width 129 height 8
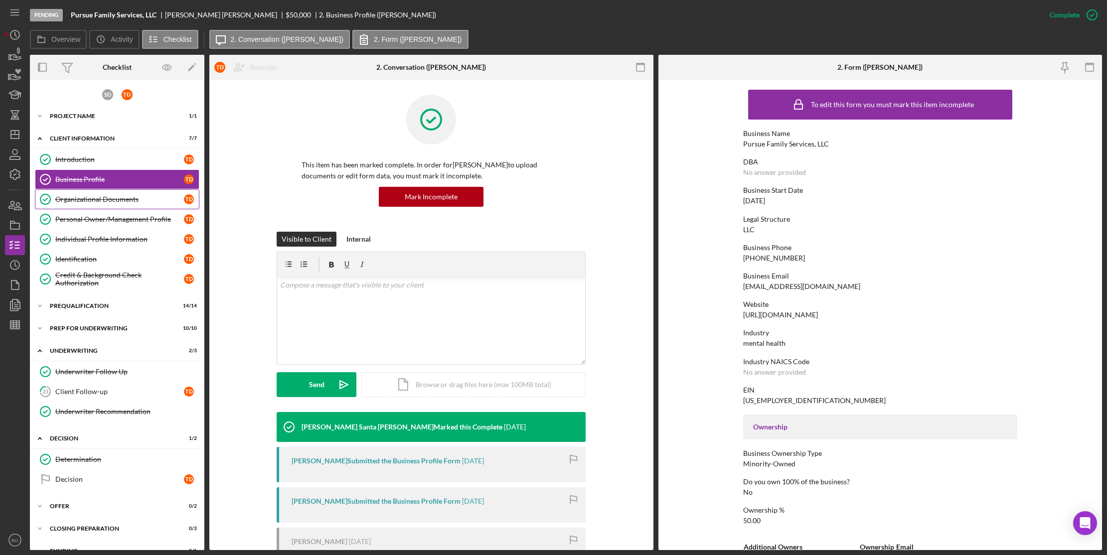
click at [100, 201] on div "Organizational Documents" at bounding box center [119, 199] width 129 height 8
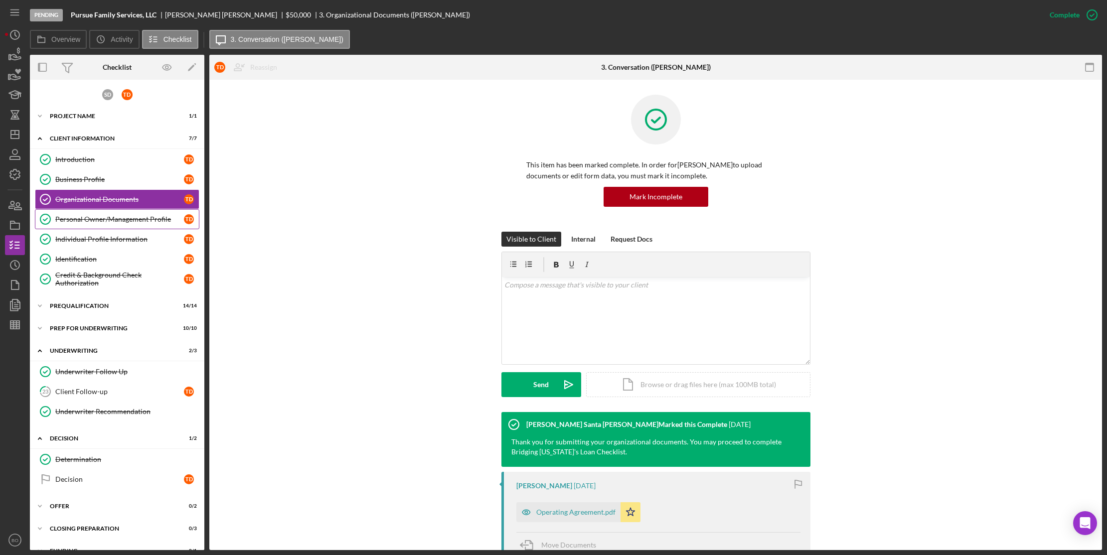
click at [108, 214] on link "Personal Owner/Management Profile Personal Owner/Management Profile T D" at bounding box center [117, 219] width 165 height 20
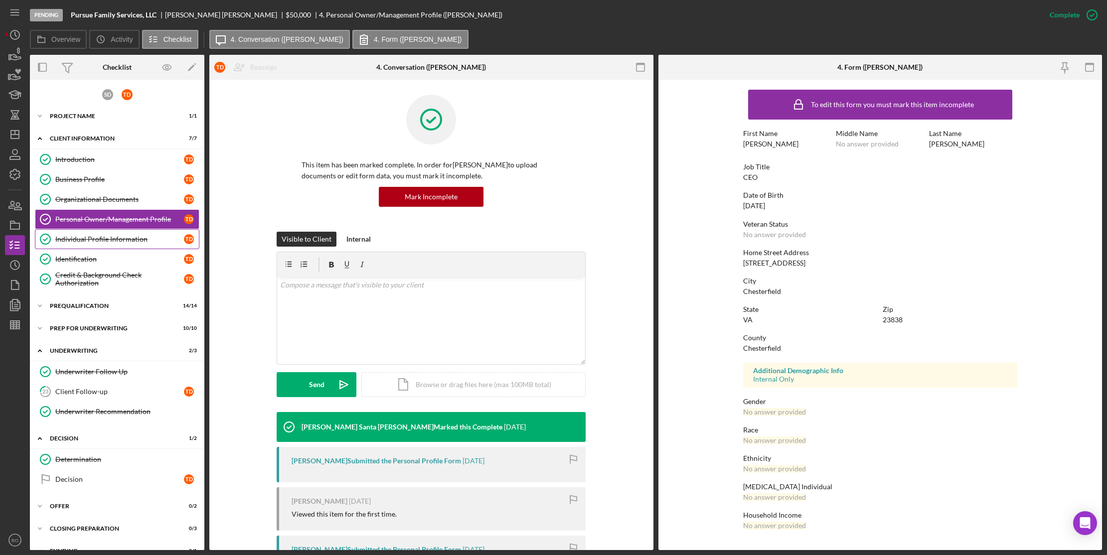
click at [104, 235] on div "Individual Profile Information" at bounding box center [119, 239] width 129 height 8
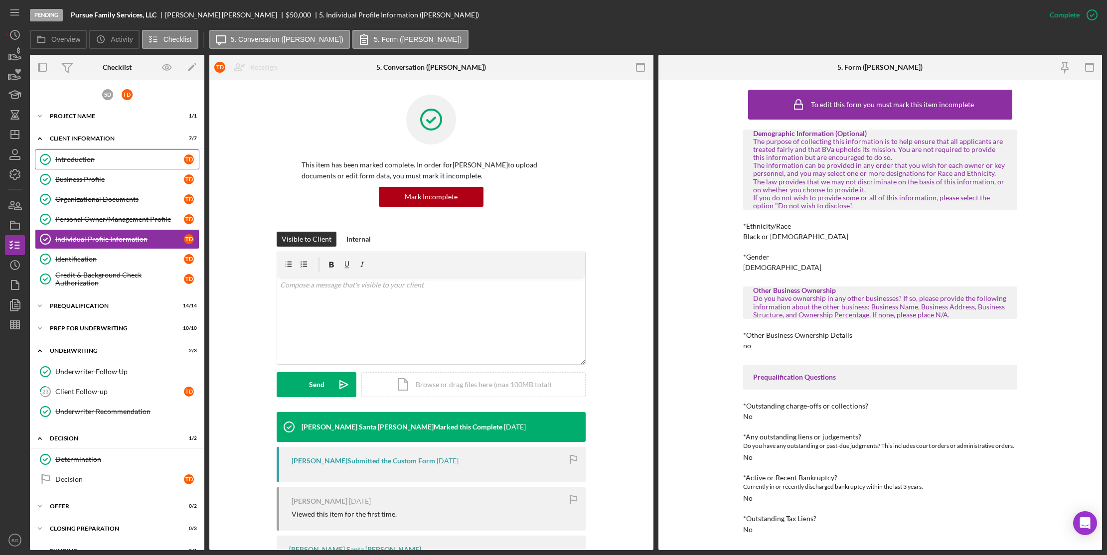
click at [94, 157] on div "Introduction" at bounding box center [119, 160] width 129 height 8
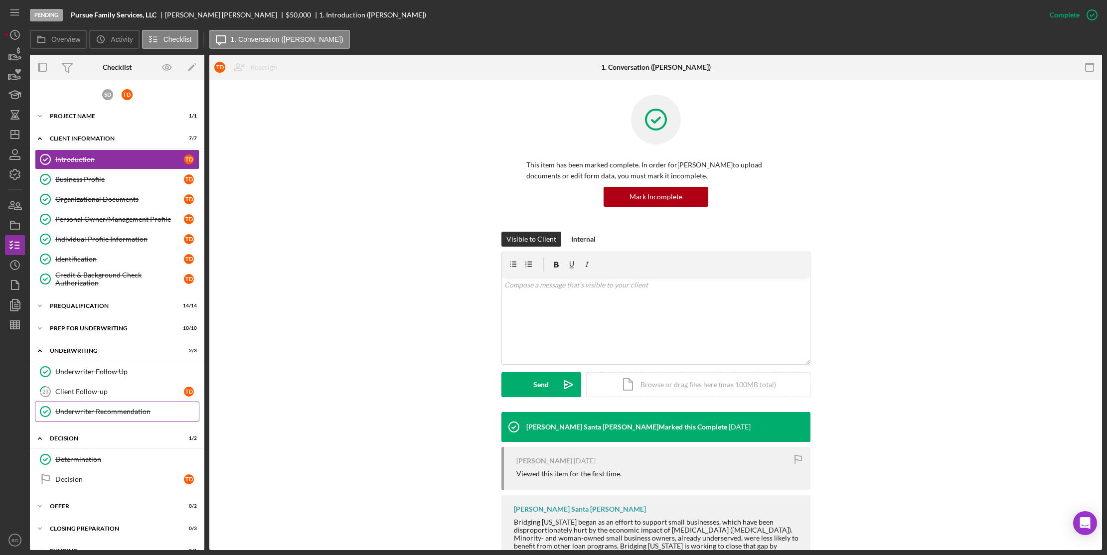
click at [121, 412] on div "Underwriter Recommendation" at bounding box center [127, 412] width 144 height 8
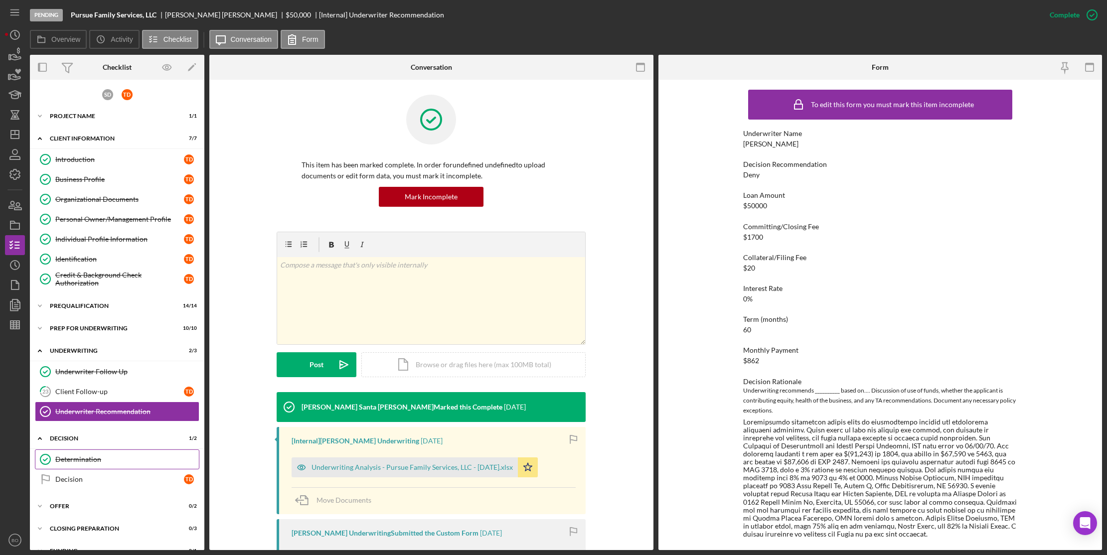
click at [117, 450] on div "Determination" at bounding box center [127, 460] width 144 height 8
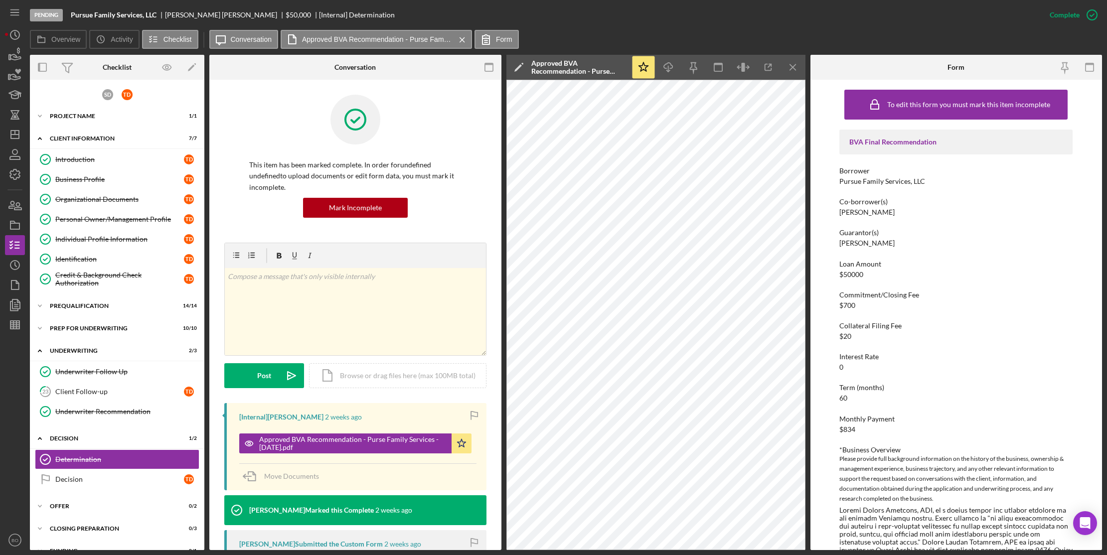
click at [745, 36] on div "Overview Icon/History Activity Checklist Icon/Message Conversation Approved BVA…" at bounding box center [566, 40] width 1073 height 20
